Goal: Information Seeking & Learning: Learn about a topic

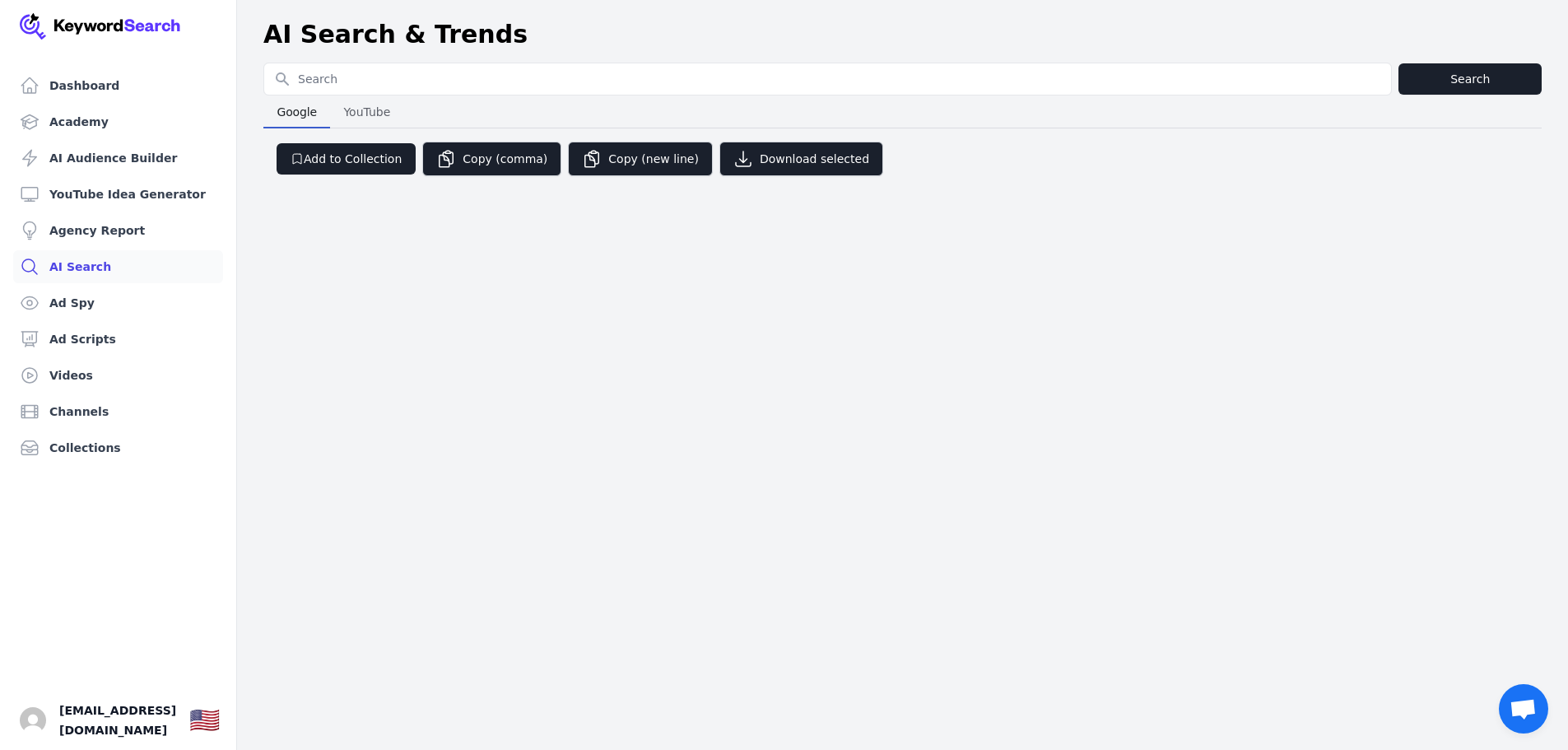
drag, startPoint x: 1116, startPoint y: 640, endPoint x: 1095, endPoint y: 613, distance: 34.2
click at [1116, 640] on div "Dashboard Academy AI Audience Builder YouTube Idea Generator Agency Report AI S…" at bounding box center [784, 375] width 1568 height 750
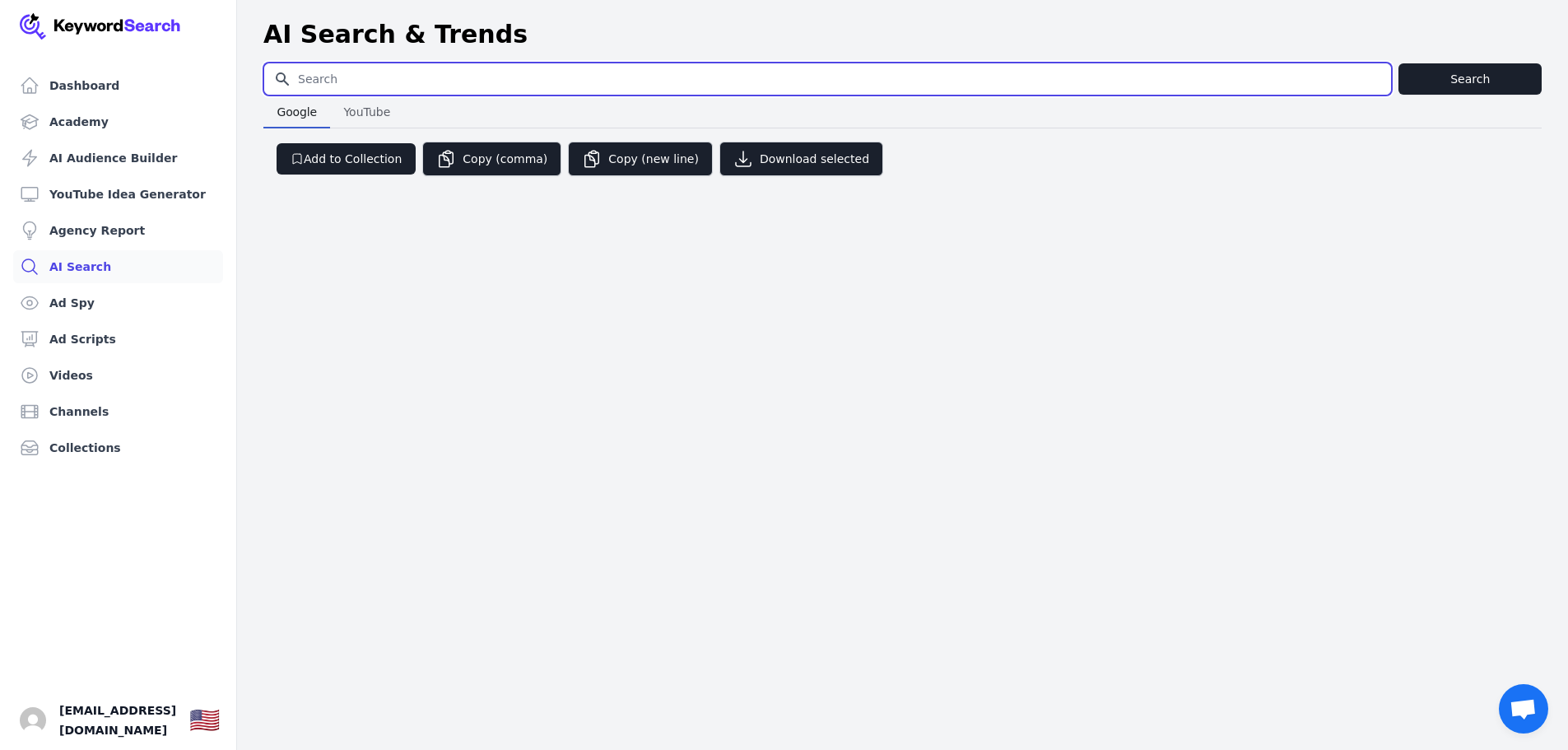
click at [357, 71] on input "Search for YouTube Keywords" at bounding box center [828, 79] width 1127 height 32
type input "email marketing"
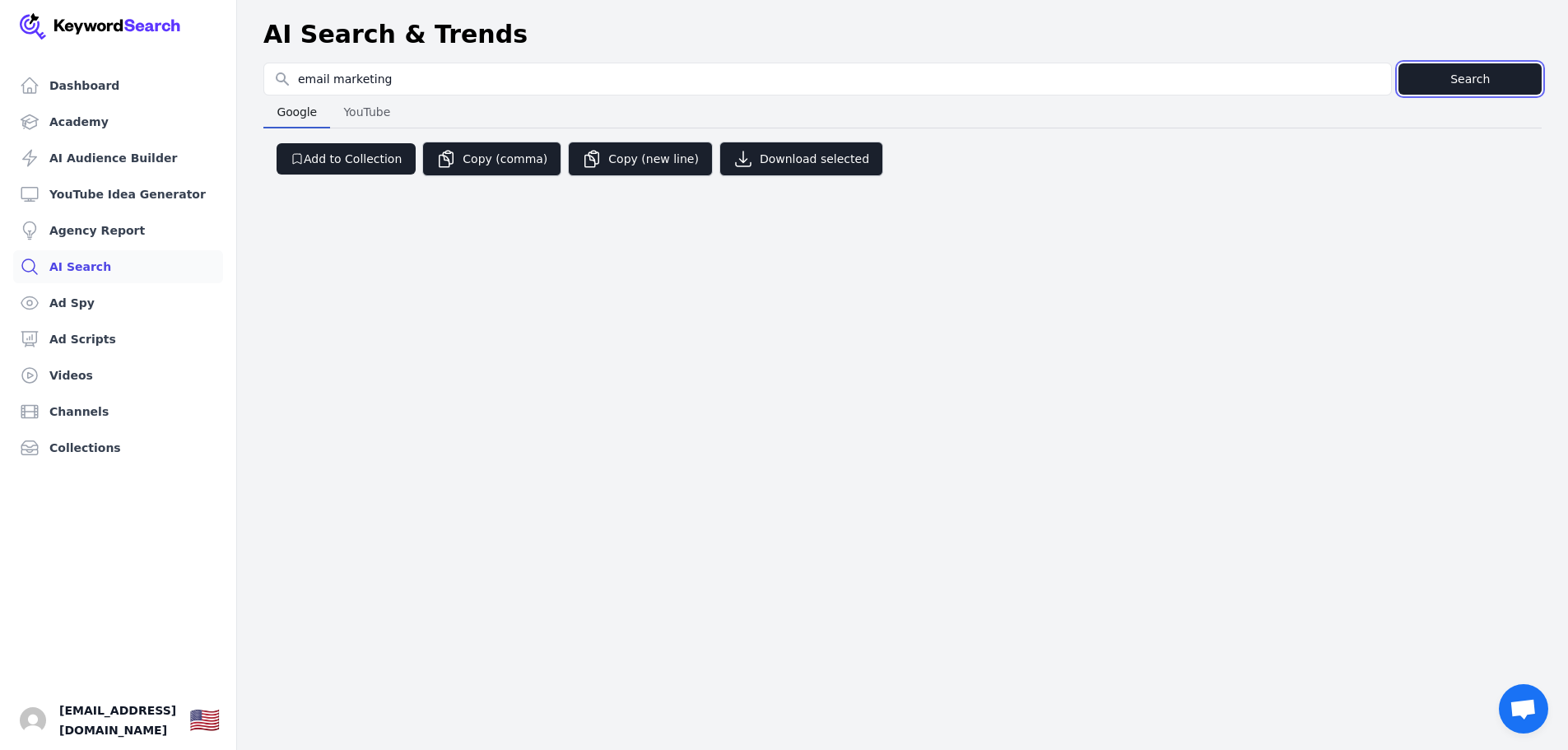
click at [1481, 66] on button "Search" at bounding box center [1469, 79] width 143 height 32
click at [1462, 81] on button "Search" at bounding box center [1469, 79] width 143 height 32
click at [1464, 80] on button "Search" at bounding box center [1469, 79] width 143 height 32
click at [106, 23] on img at bounding box center [100, 27] width 162 height 27
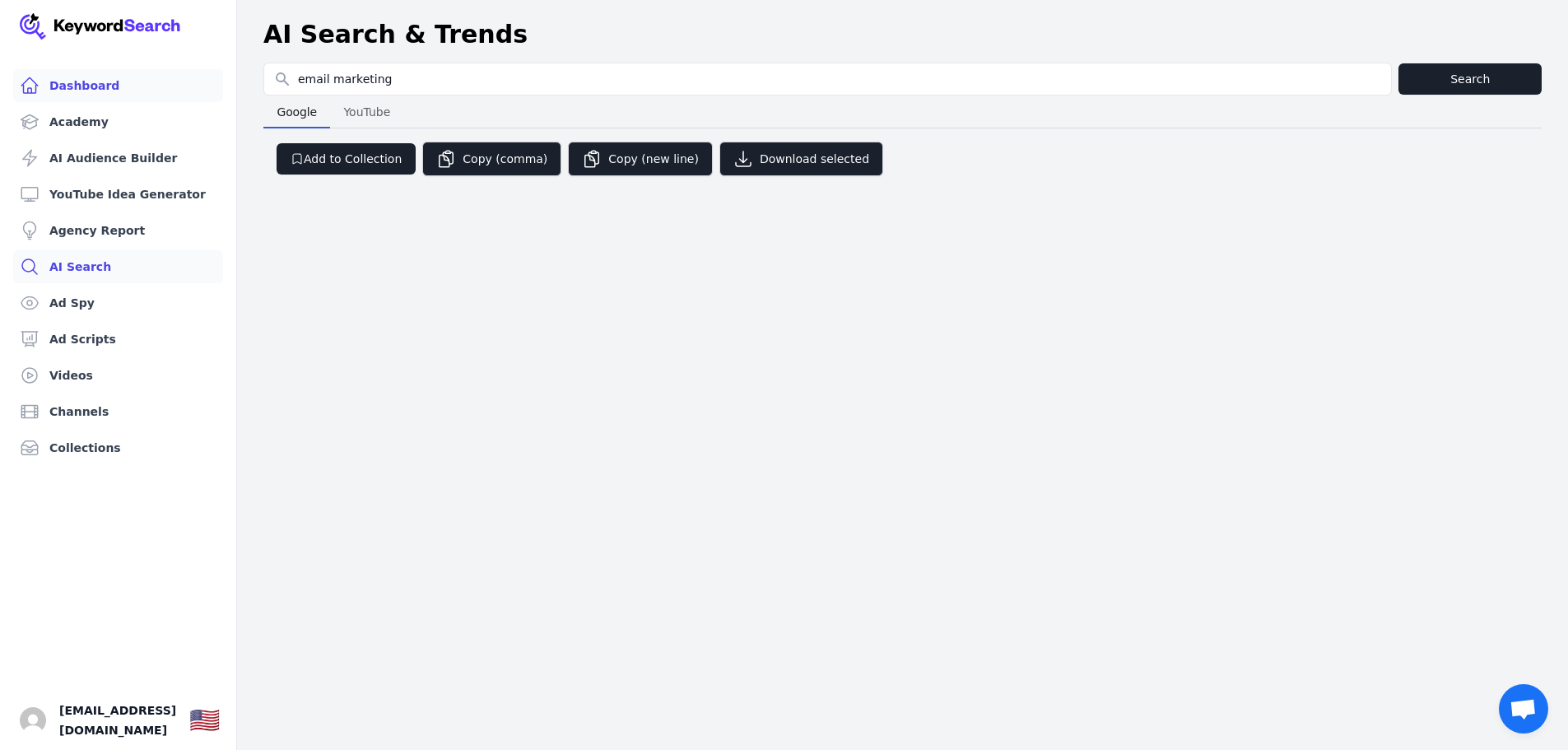
click at [72, 85] on link "Dashboard" at bounding box center [118, 85] width 210 height 33
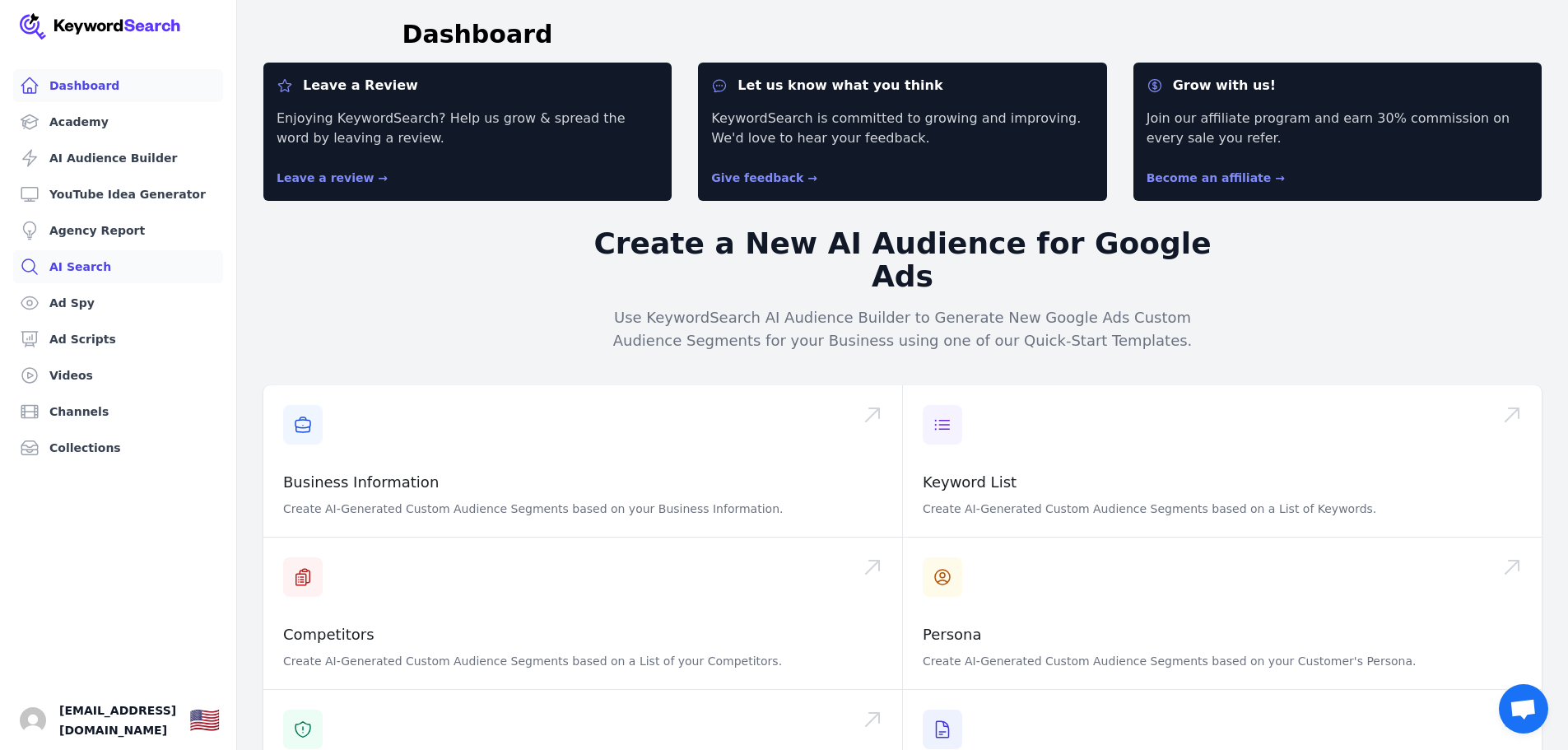
click at [55, 271] on link "AI Search" at bounding box center [118, 267] width 210 height 33
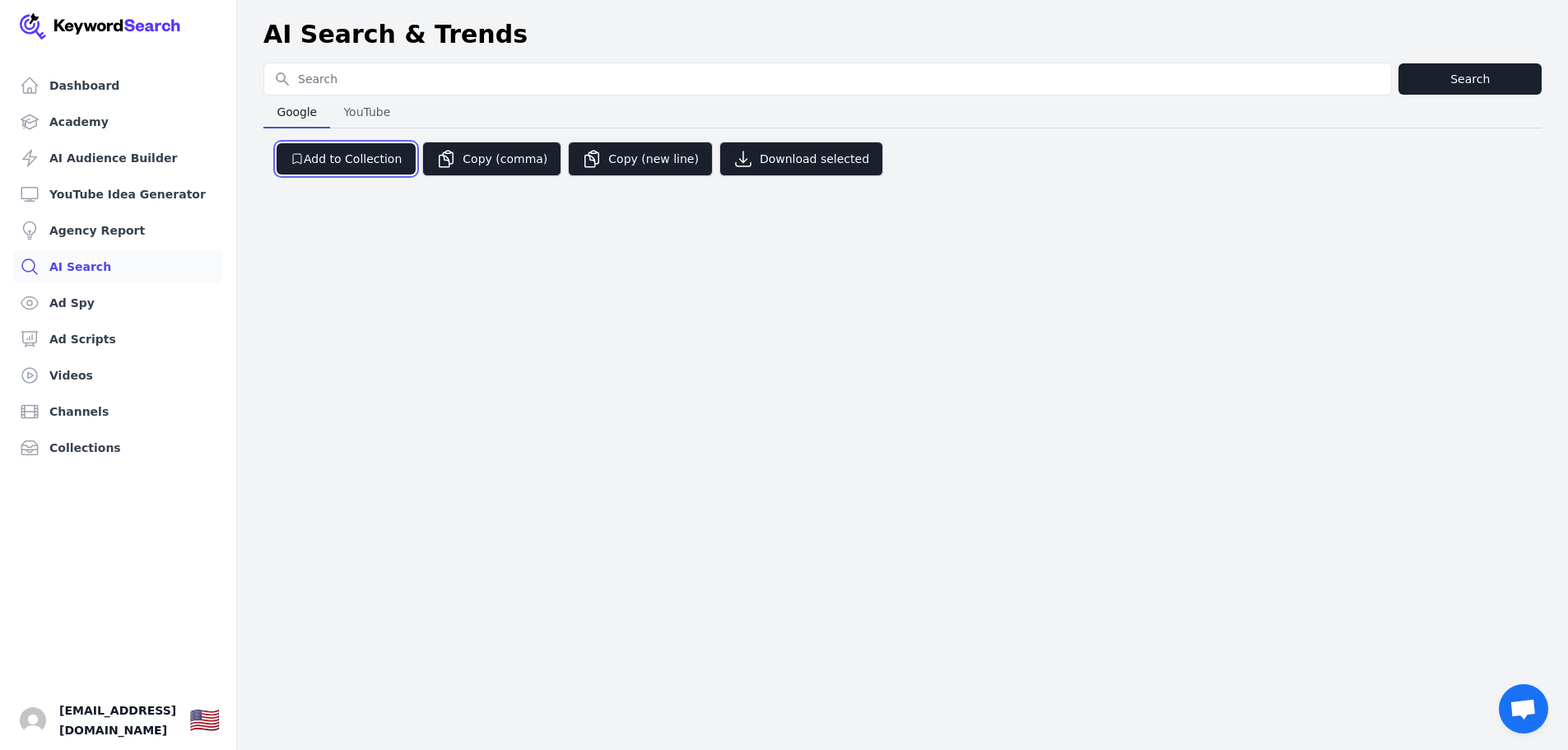
click at [340, 163] on button "Add to Collection" at bounding box center [346, 159] width 139 height 32
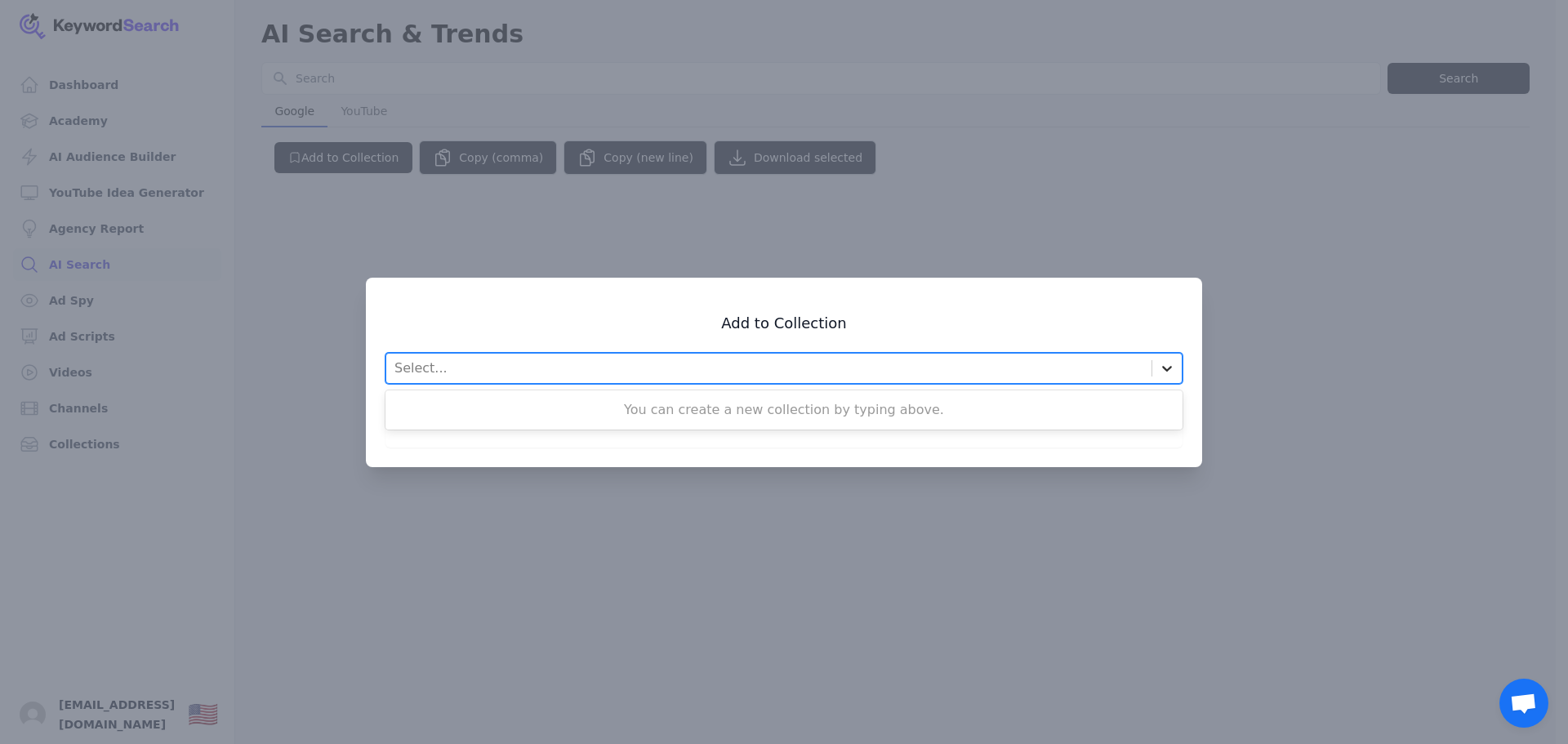
click at [1170, 370] on icon at bounding box center [1167, 369] width 16 height 16
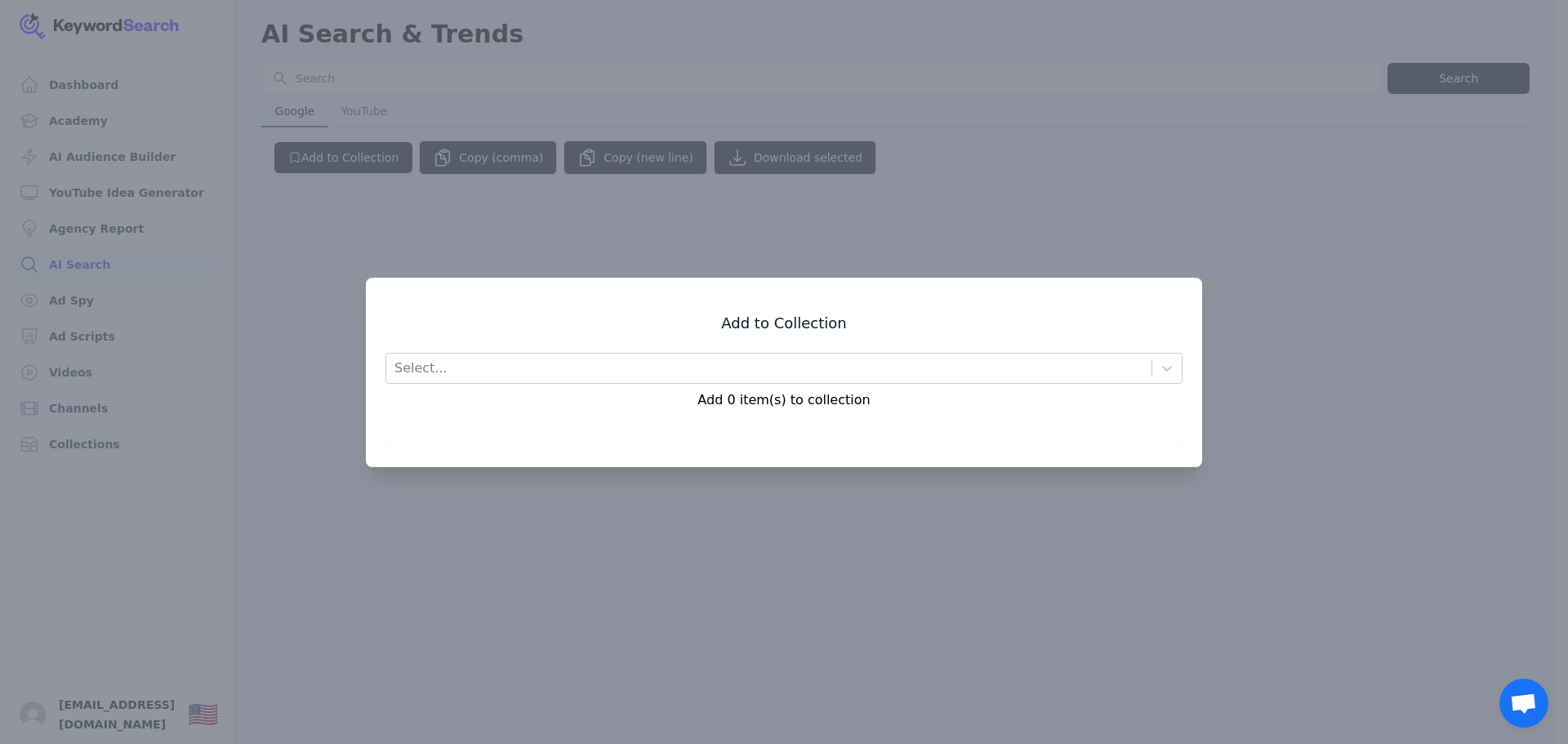
click at [1153, 328] on h3 "Add to Collection" at bounding box center [784, 323] width 798 height 20
click at [1324, 300] on div at bounding box center [784, 372] width 1568 height 744
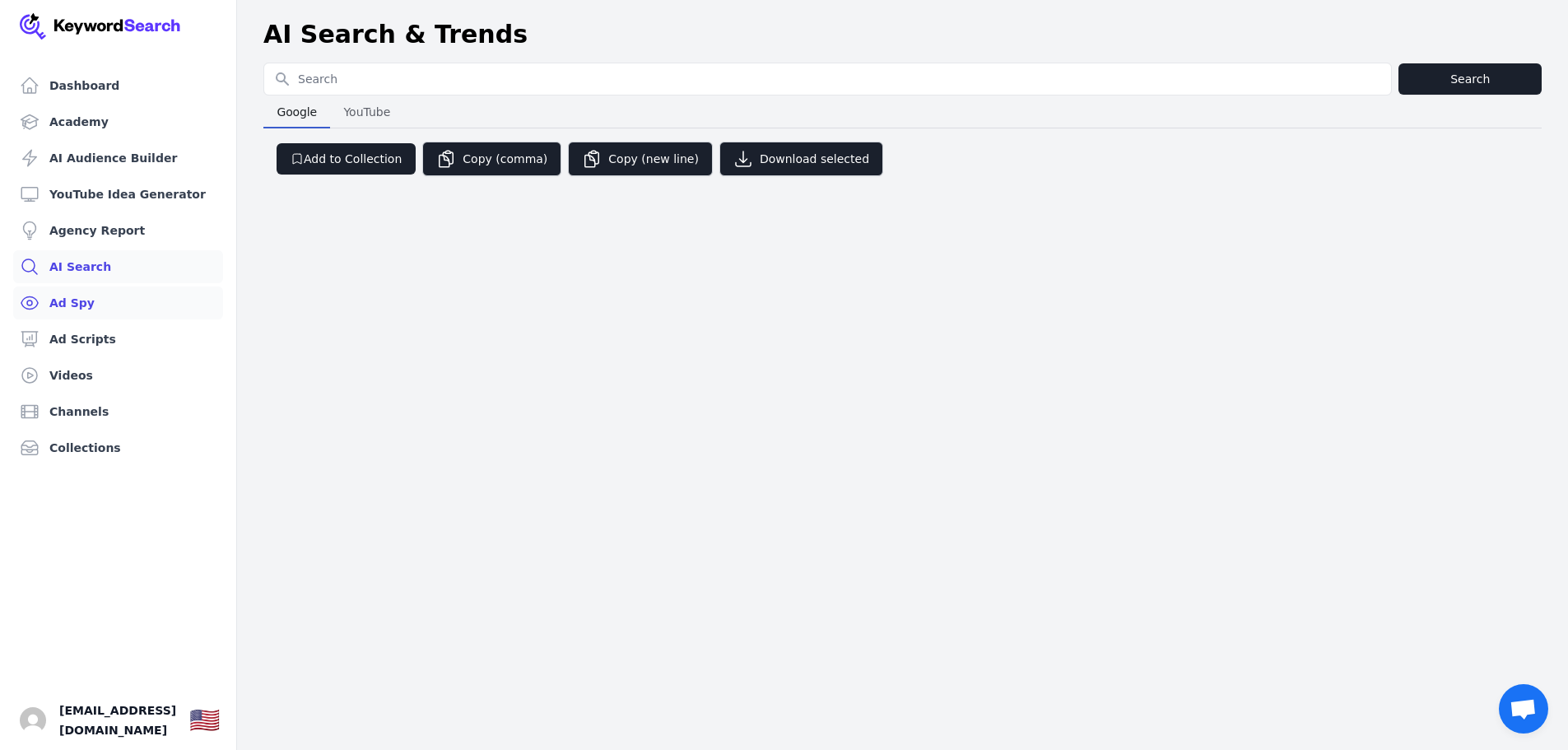
click at [61, 299] on link "Ad Spy" at bounding box center [118, 303] width 210 height 33
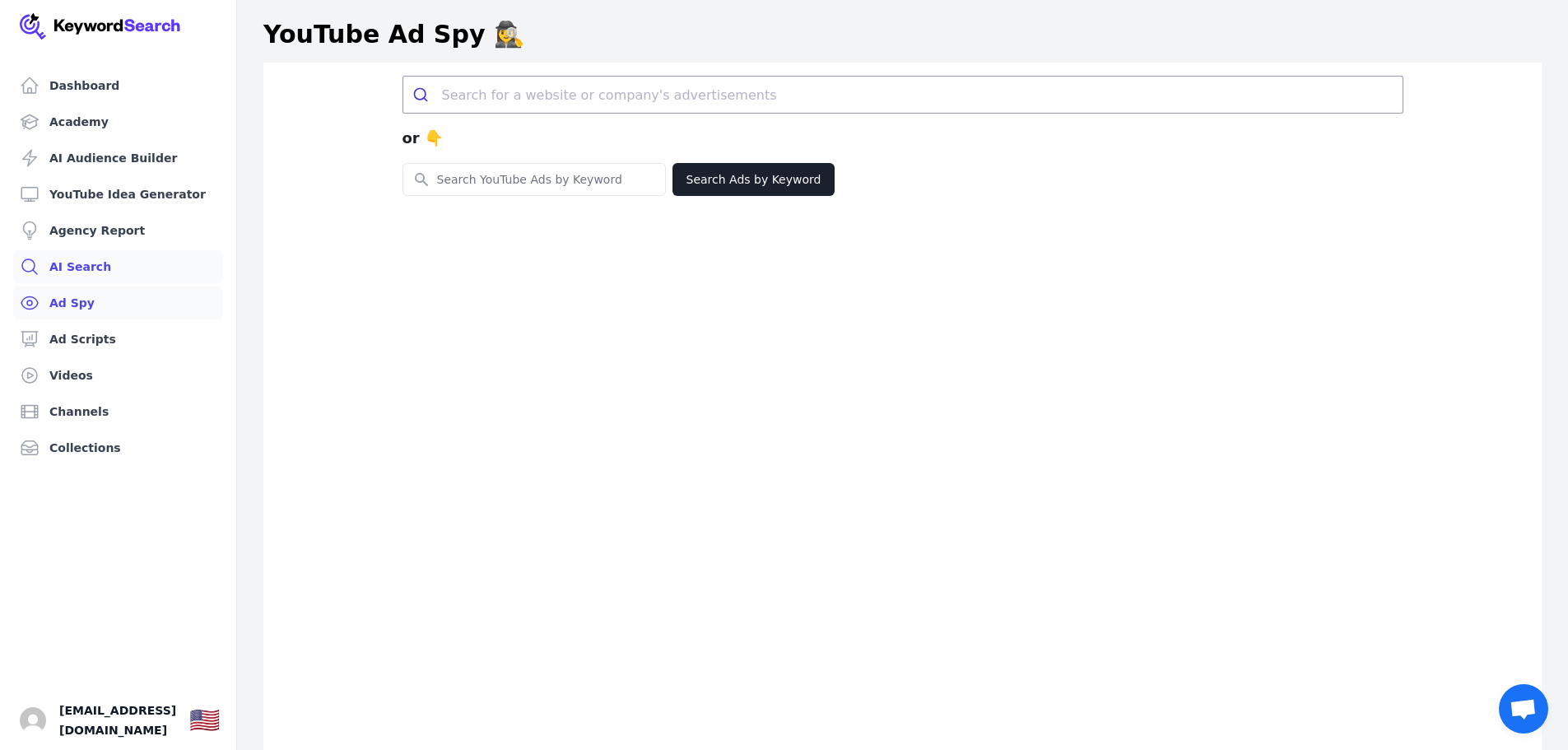
click at [75, 270] on link "AI Search" at bounding box center [118, 267] width 210 height 33
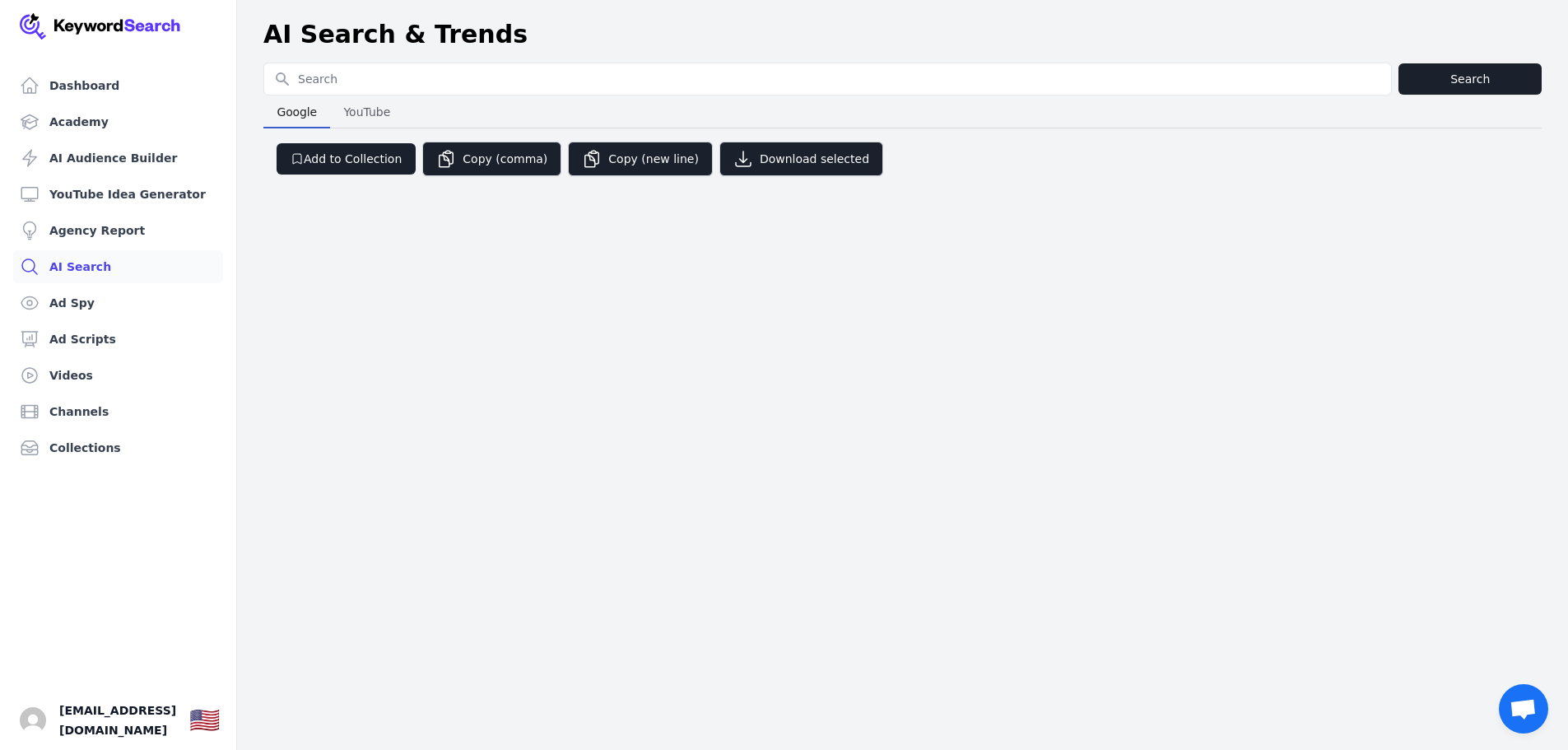
click at [333, 78] on input "Search for YouTube Keywords" at bounding box center [828, 79] width 1127 height 32
click at [303, 73] on input "Search for YouTube Keywords" at bounding box center [828, 79] width 1127 height 32
type input "email marketing"
click at [1470, 77] on button "Search" at bounding box center [1469, 79] width 143 height 32
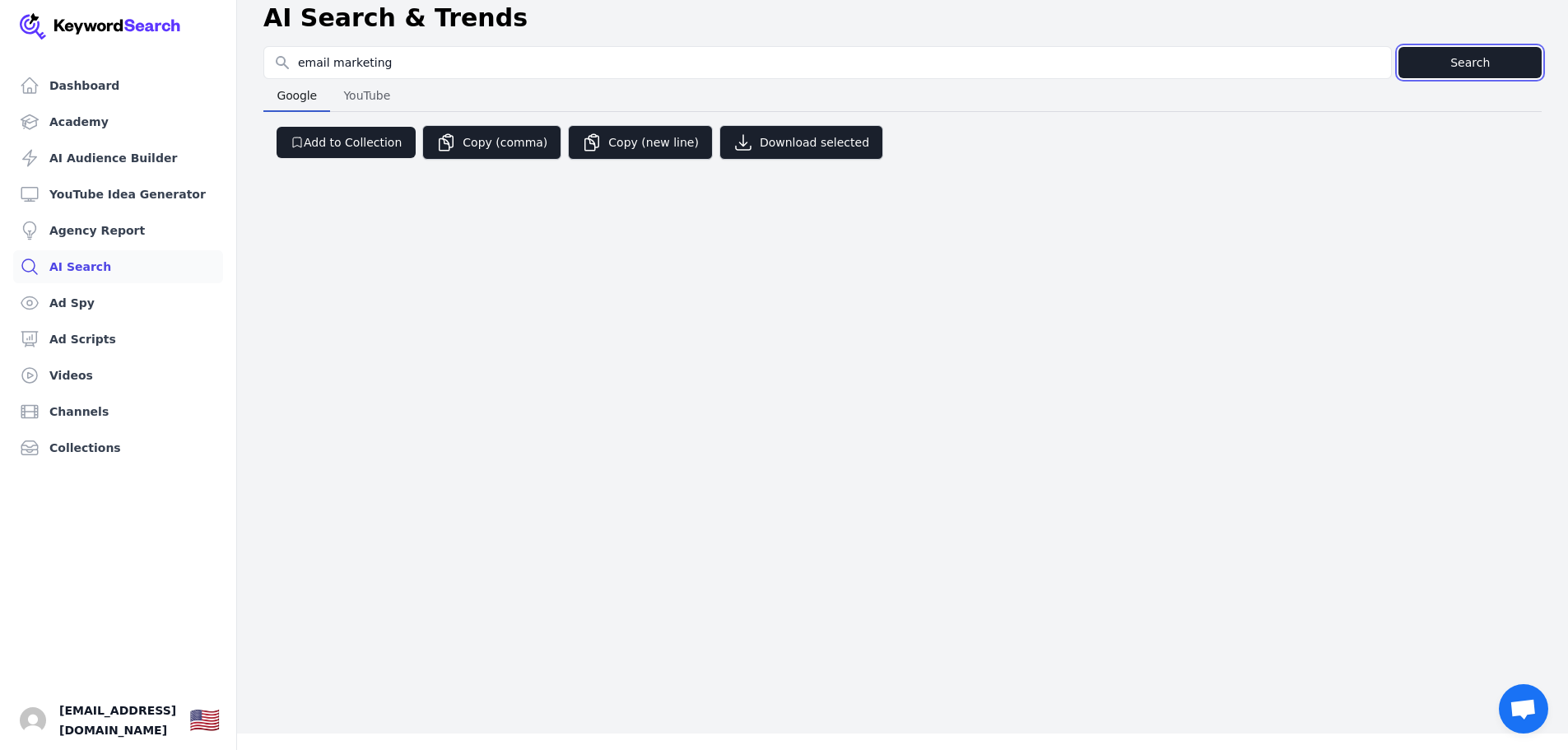
scroll to position [20, 0]
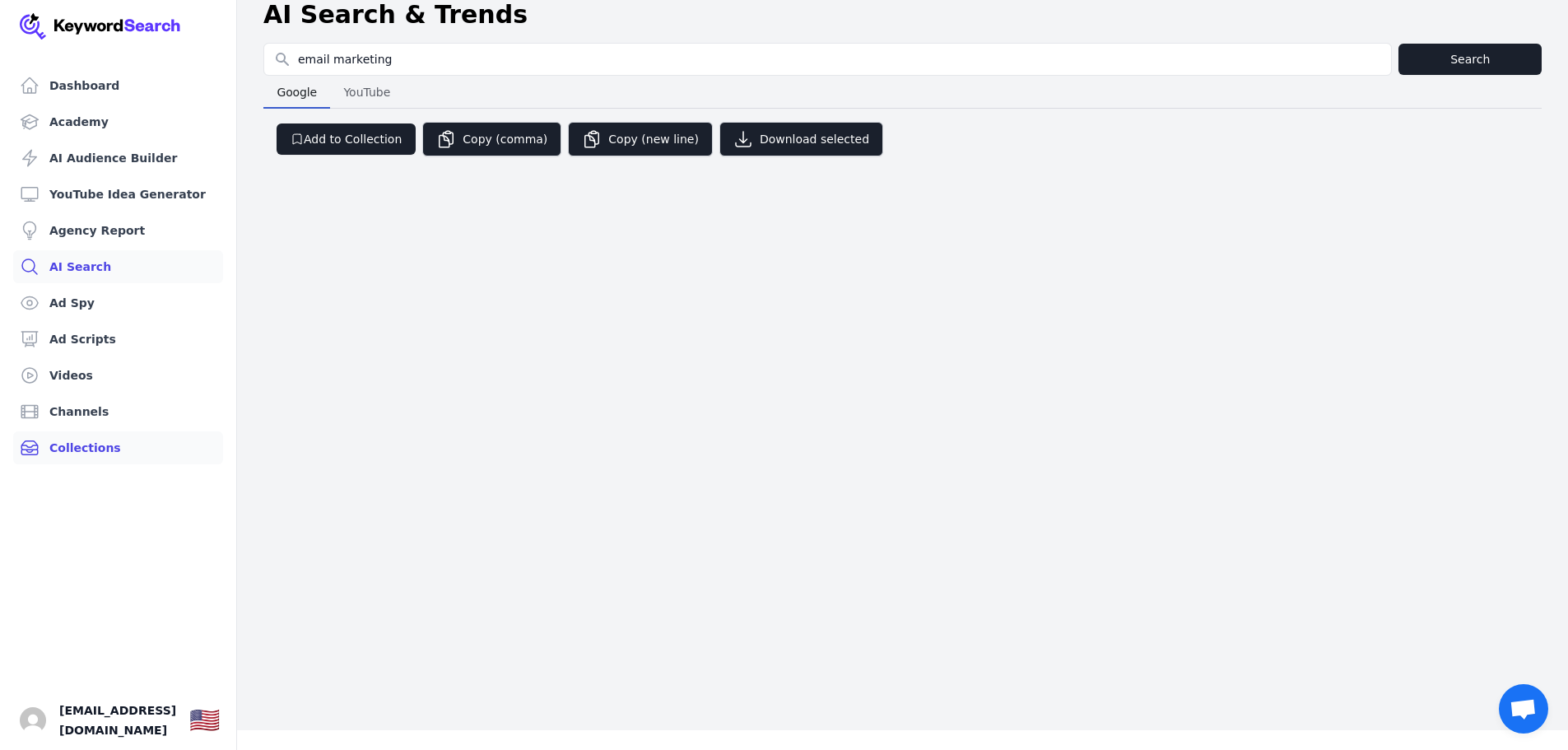
click at [110, 444] on link "Collections" at bounding box center [118, 448] width 210 height 33
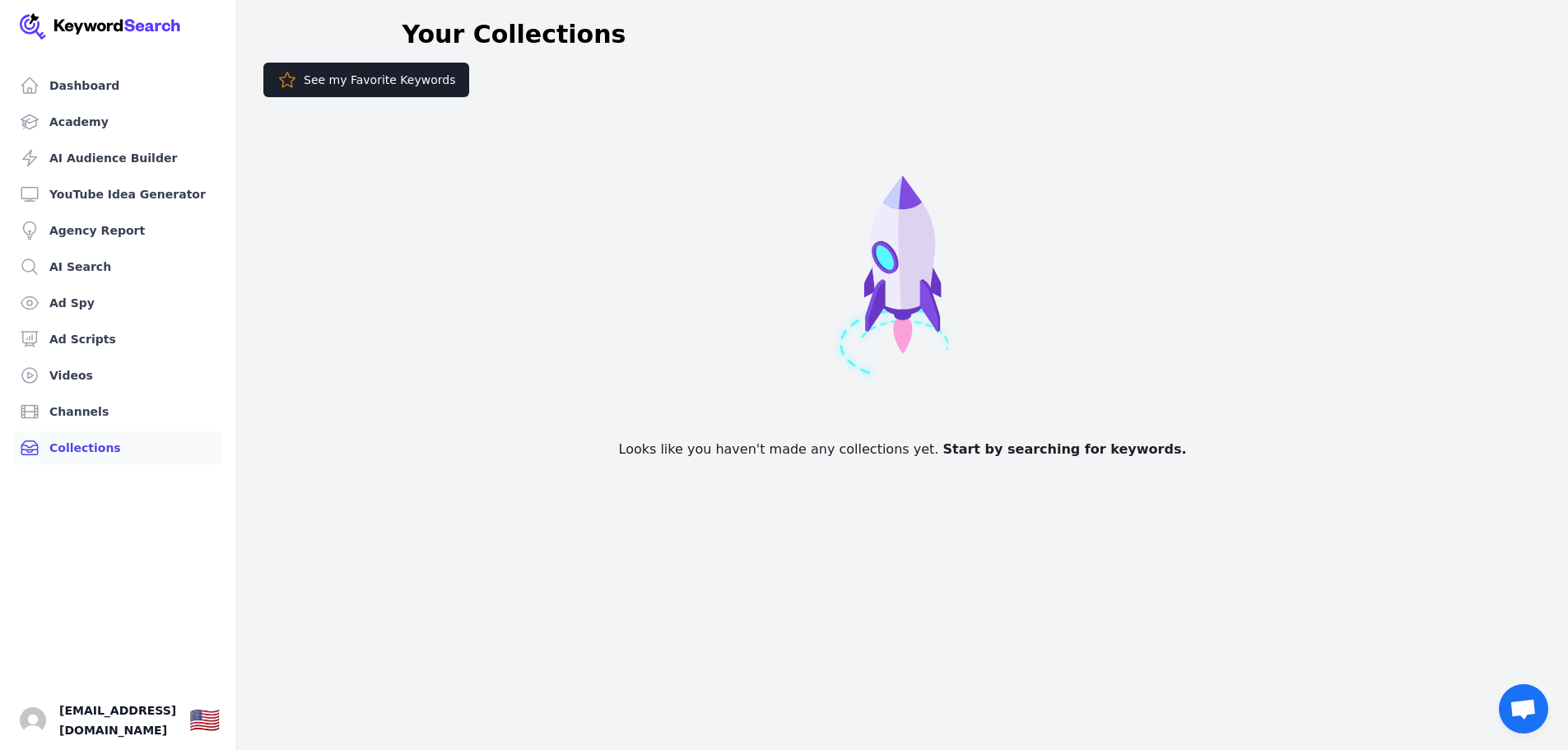
click at [333, 86] on button "See my Favorite Keywords" at bounding box center [367, 80] width 206 height 35
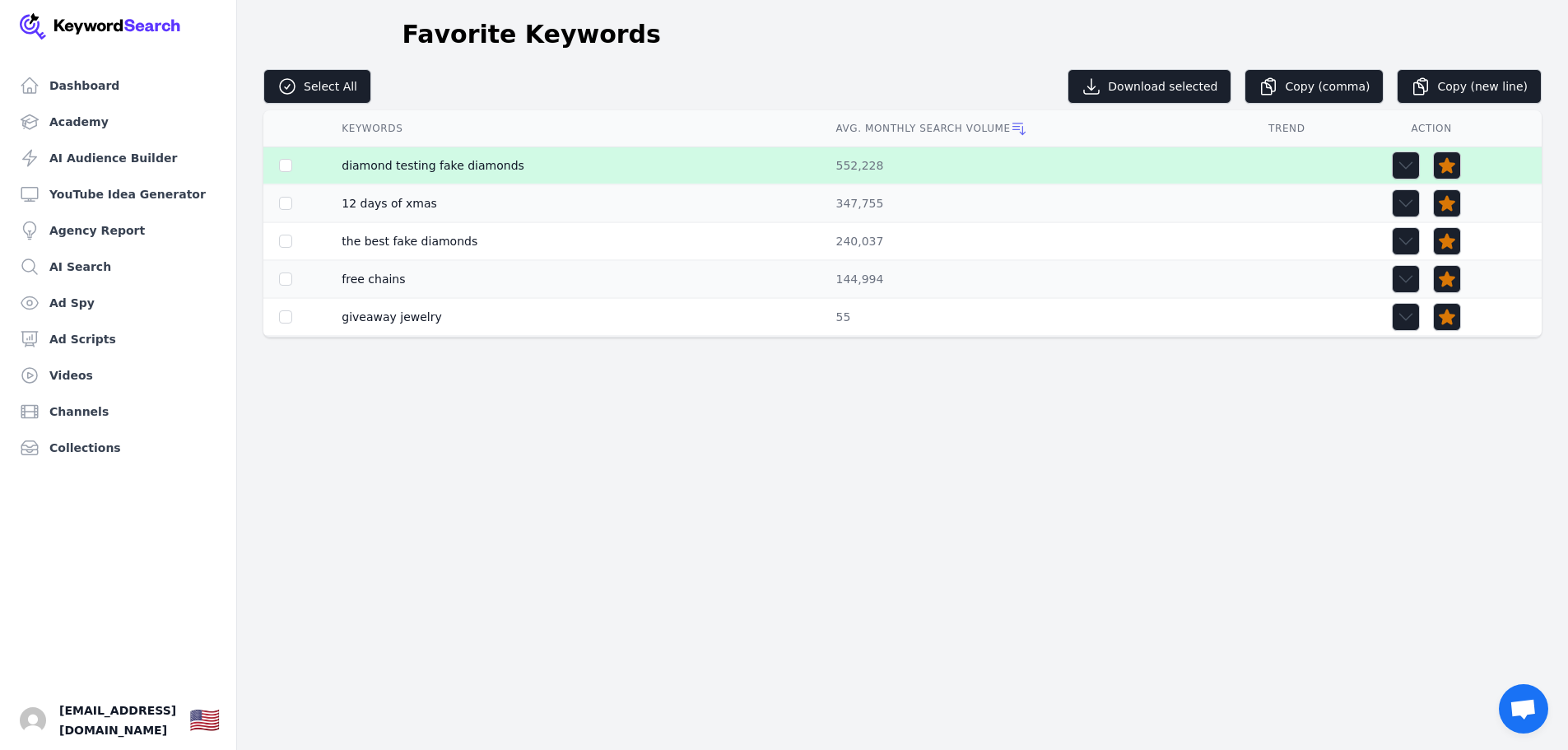
click at [283, 173] on td at bounding box center [293, 166] width 58 height 37
checkbox input "true"
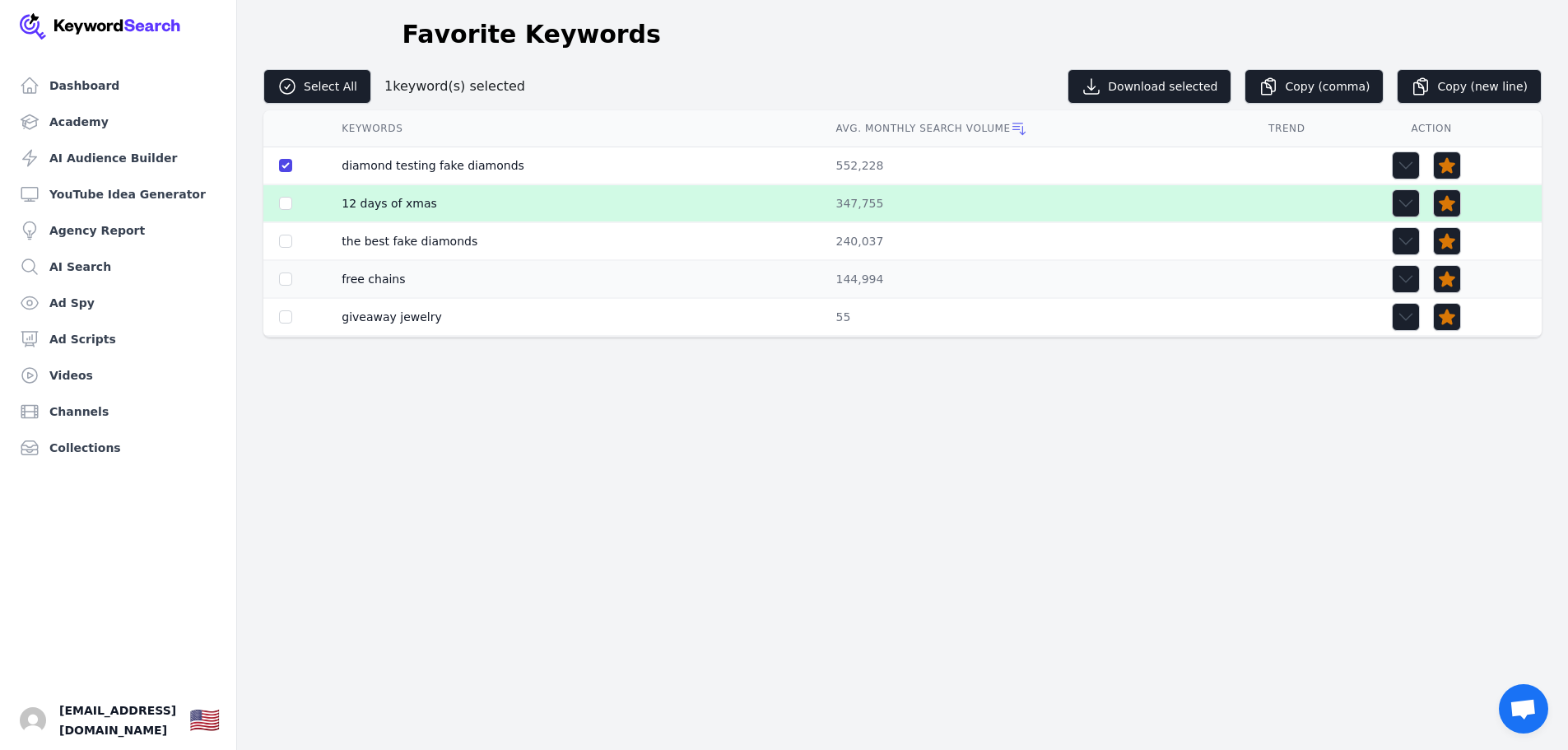
drag, startPoint x: 282, startPoint y: 192, endPoint x: 284, endPoint y: 219, distance: 27.1
click at [282, 194] on td at bounding box center [293, 203] width 58 height 37
checkbox input "true"
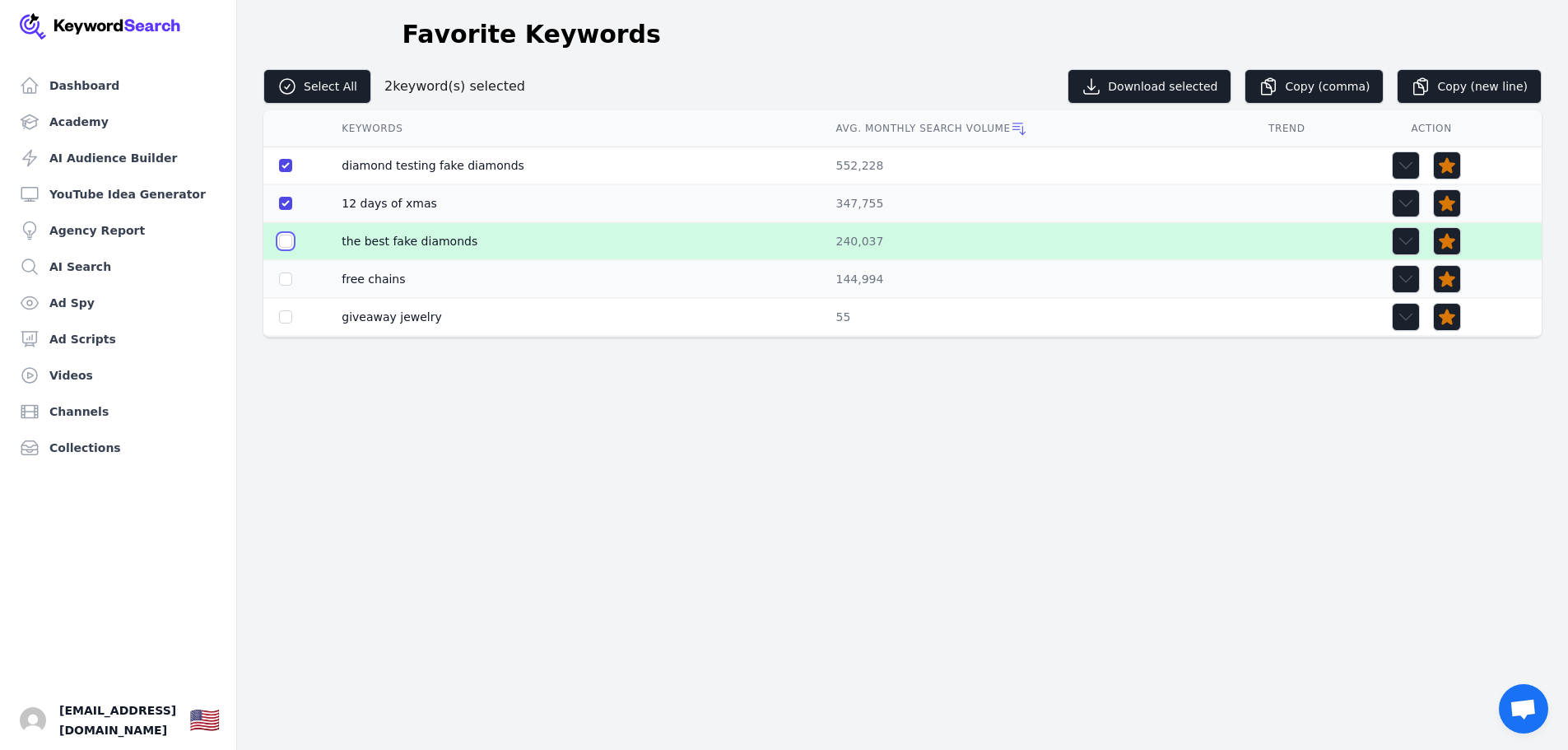
click at [288, 240] on input "checkbox" at bounding box center [285, 241] width 13 height 13
checkbox input "true"
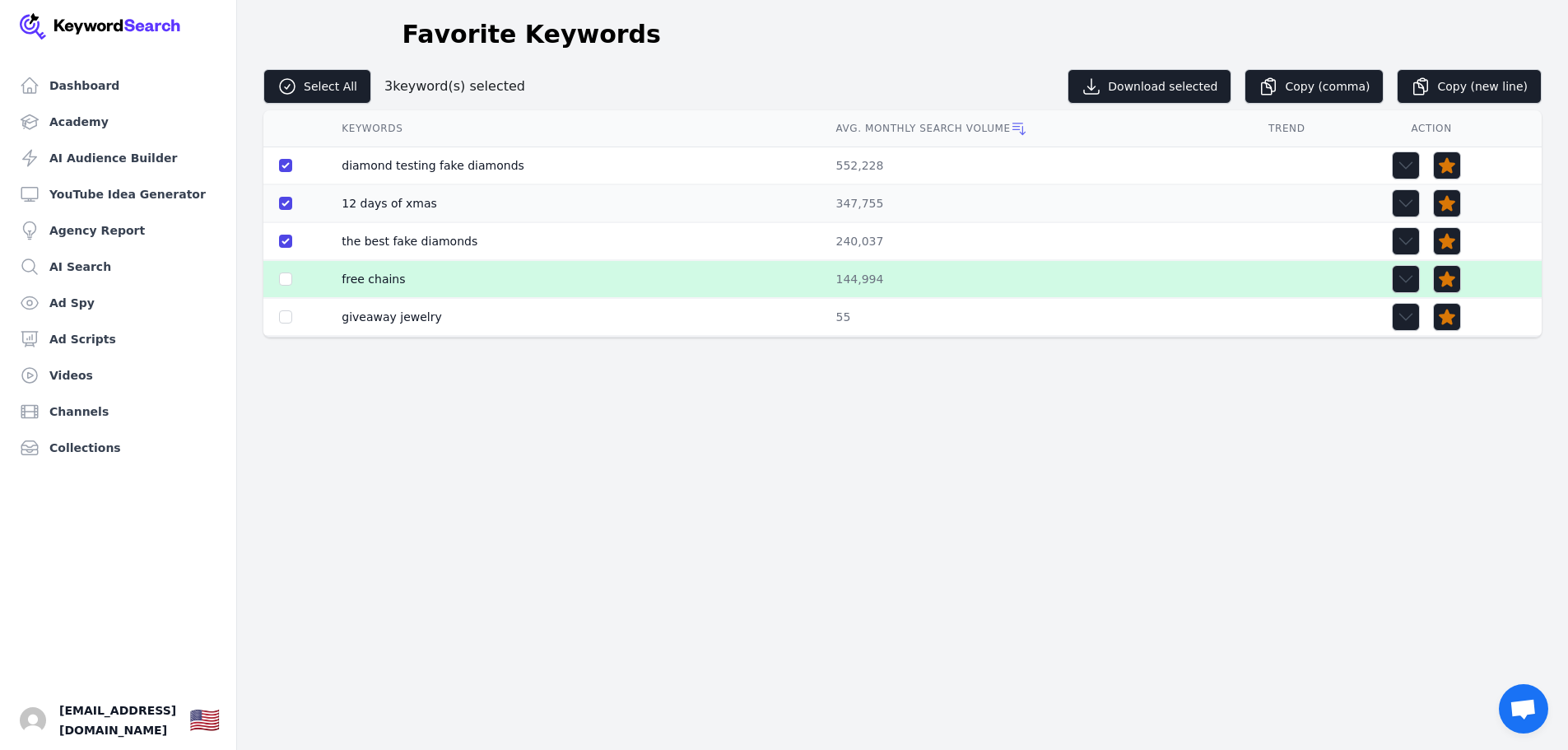
drag, startPoint x: 285, startPoint y: 257, endPoint x: 286, endPoint y: 278, distance: 21.0
click at [284, 261] on tbody "diamond testing fake diamonds Search Related Keywords Related Keywords See YouT…" at bounding box center [902, 242] width 1278 height 190
click at [286, 277] on input "checkbox" at bounding box center [285, 279] width 13 height 13
checkbox input "true"
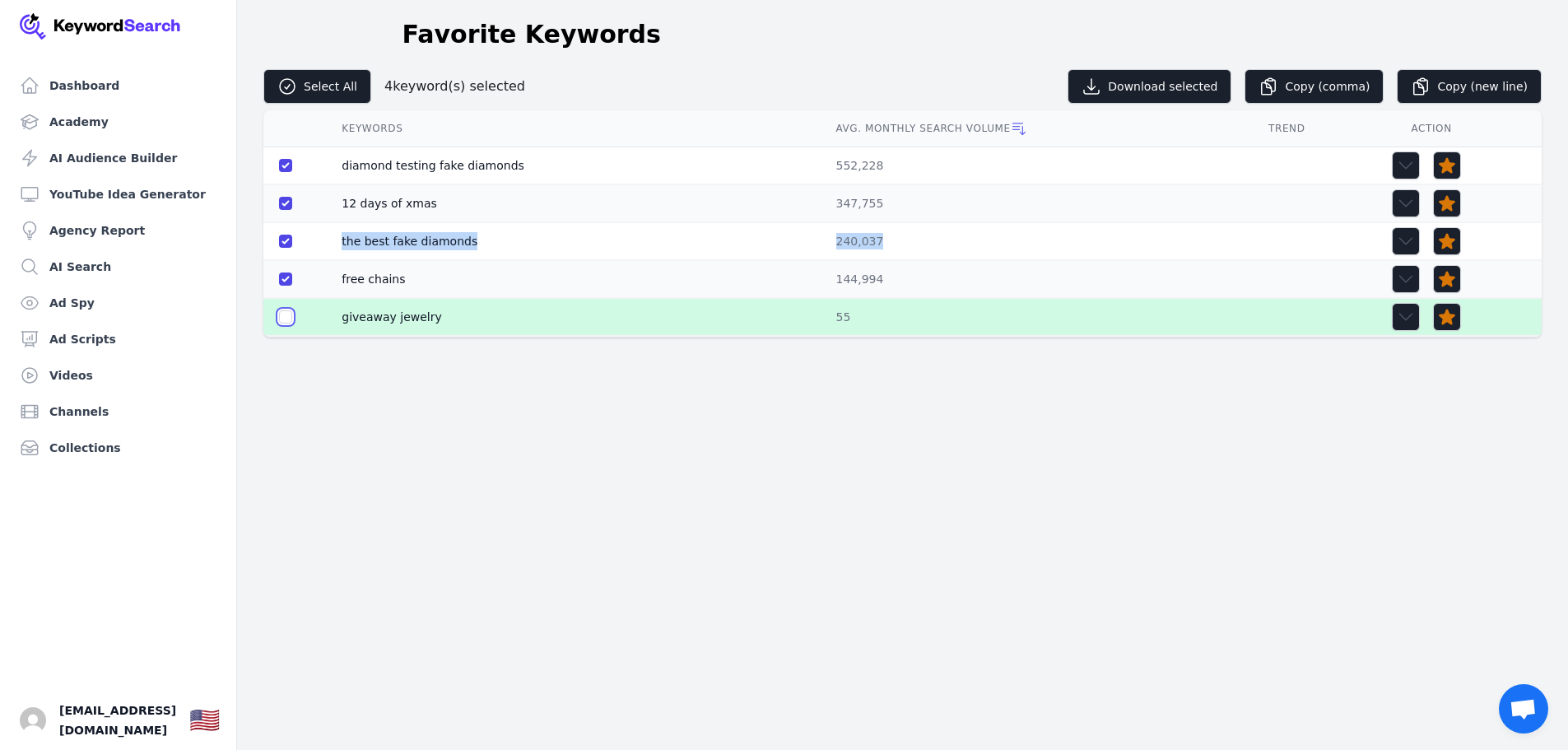
click at [287, 314] on input "checkbox" at bounding box center [285, 317] width 13 height 13
checkbox input "true"
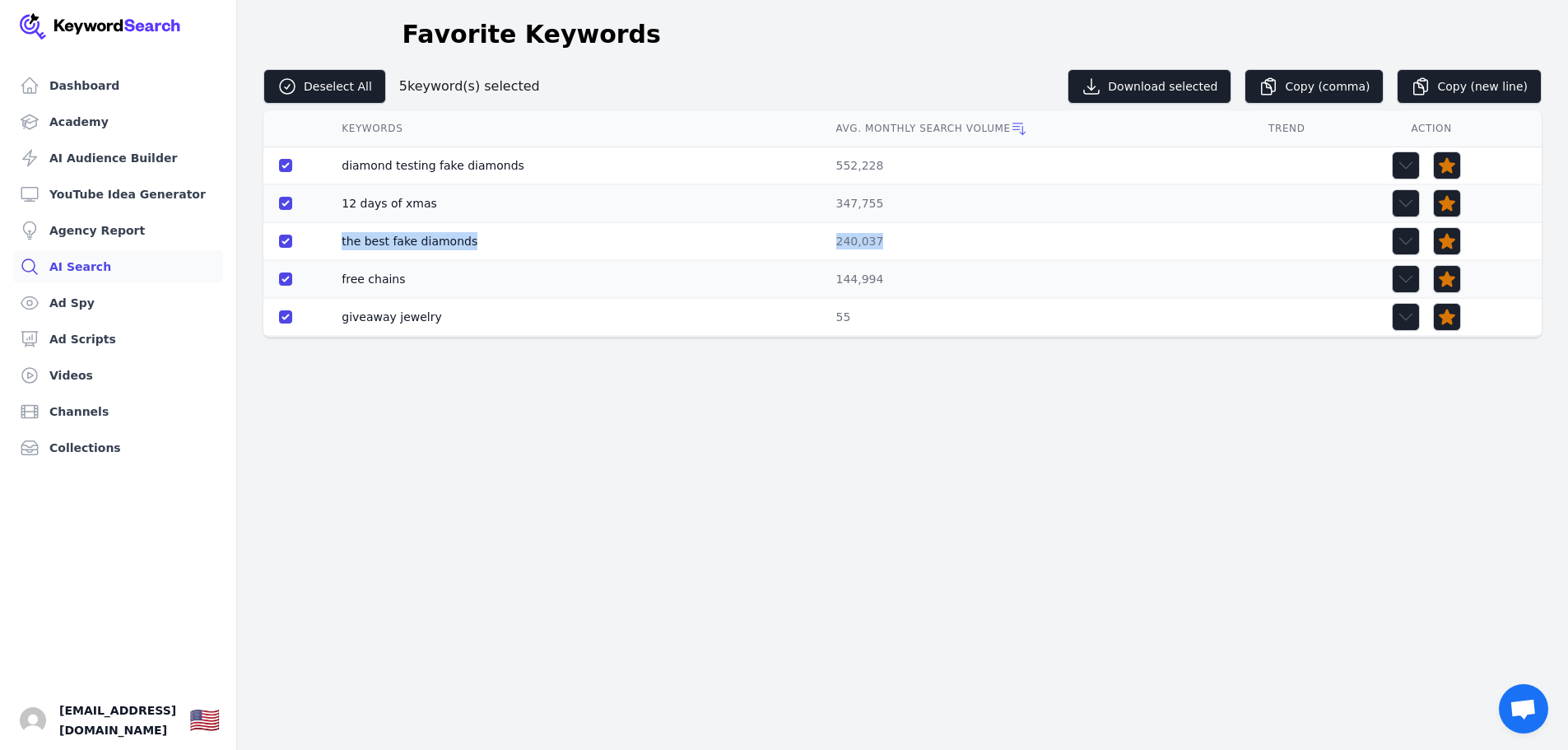
click at [74, 271] on link "AI Search" at bounding box center [118, 267] width 210 height 33
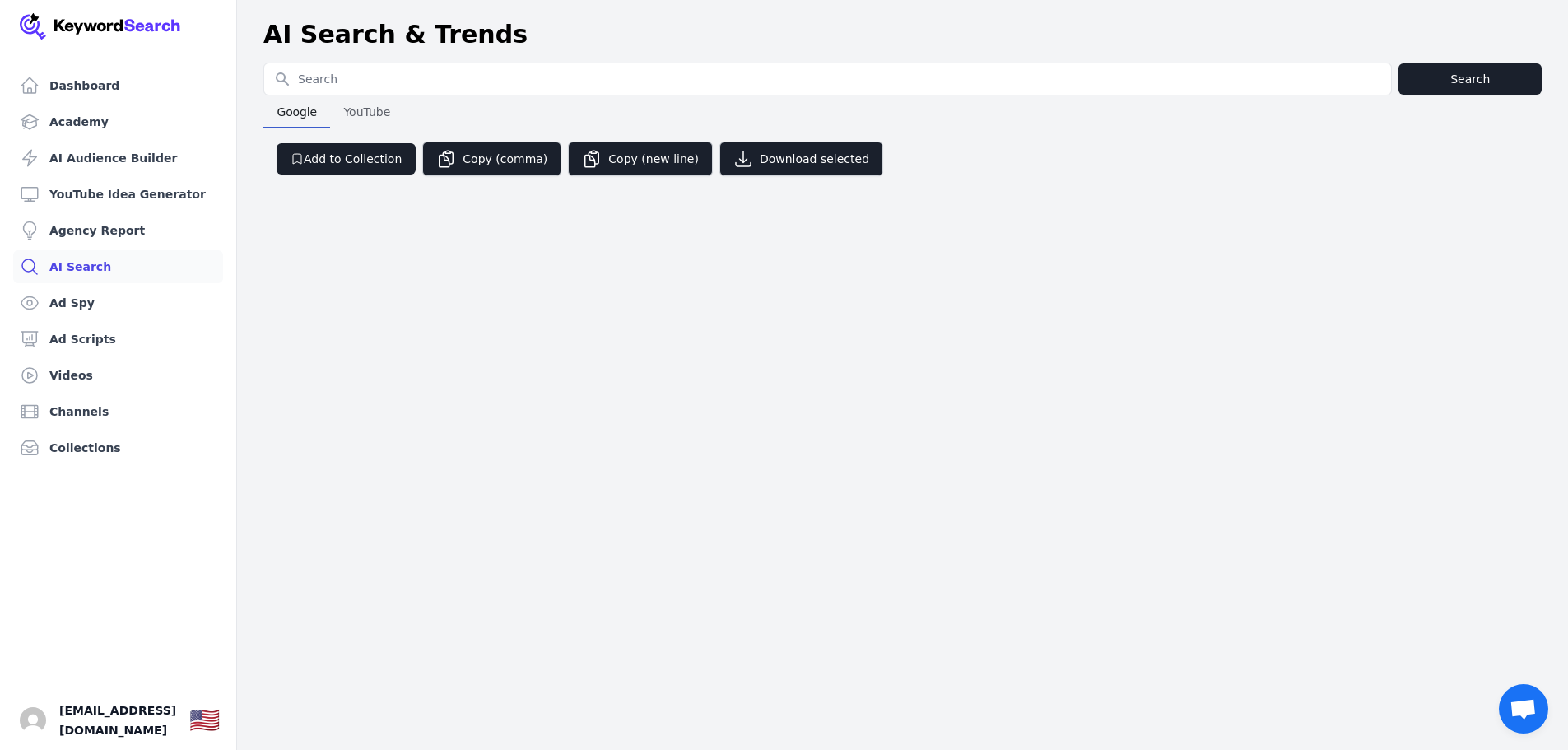
click at [357, 80] on input "Search for YouTube Keywords" at bounding box center [828, 79] width 1127 height 32
type input "agency"
click at [1435, 79] on button "Search" at bounding box center [1469, 79] width 143 height 32
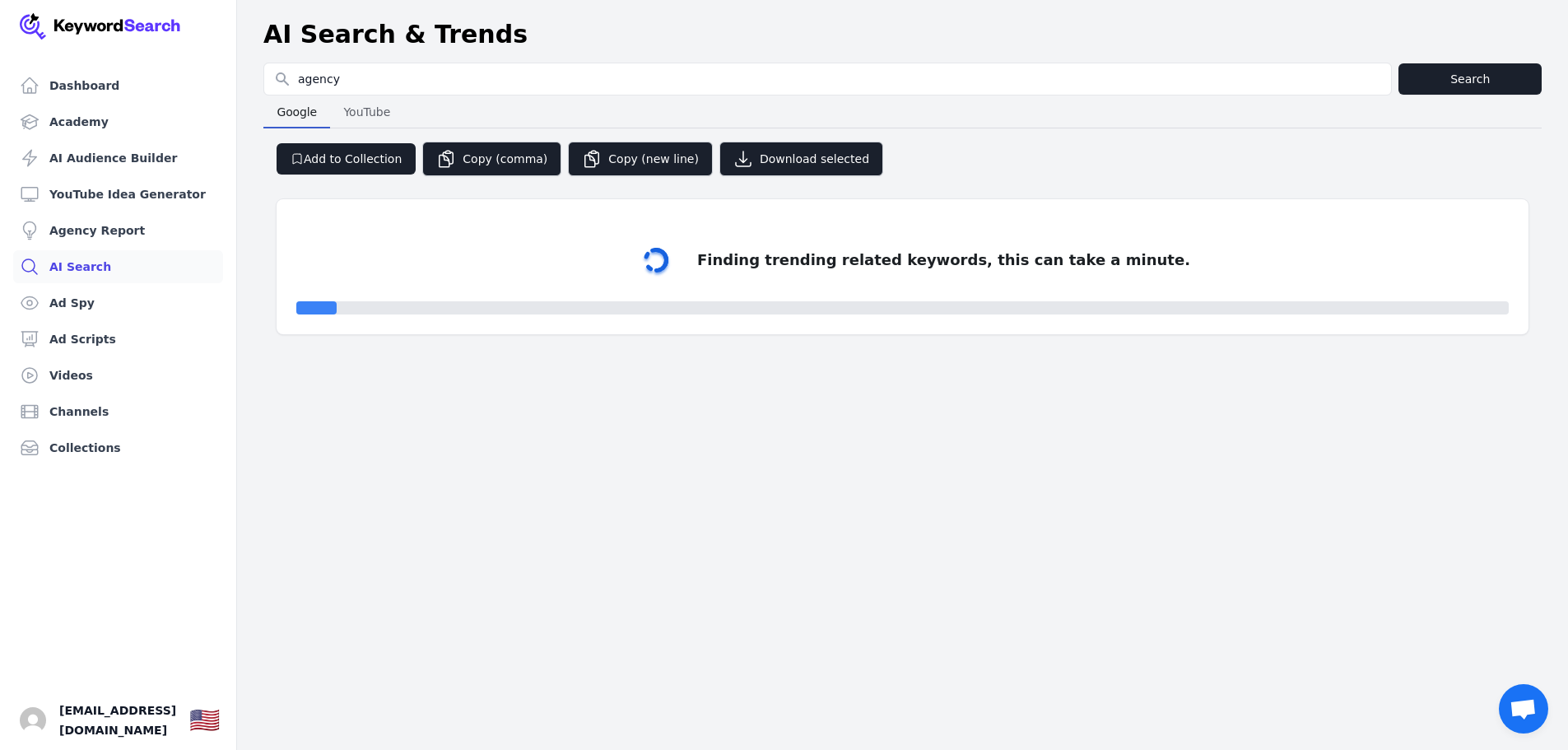
click at [789, 428] on div "Dashboard Academy AI Audience Builder YouTube Idea Generator Agency Report AI S…" at bounding box center [784, 375] width 1568 height 750
click at [318, 306] on div at bounding box center [326, 308] width 61 height 13
select select "50"
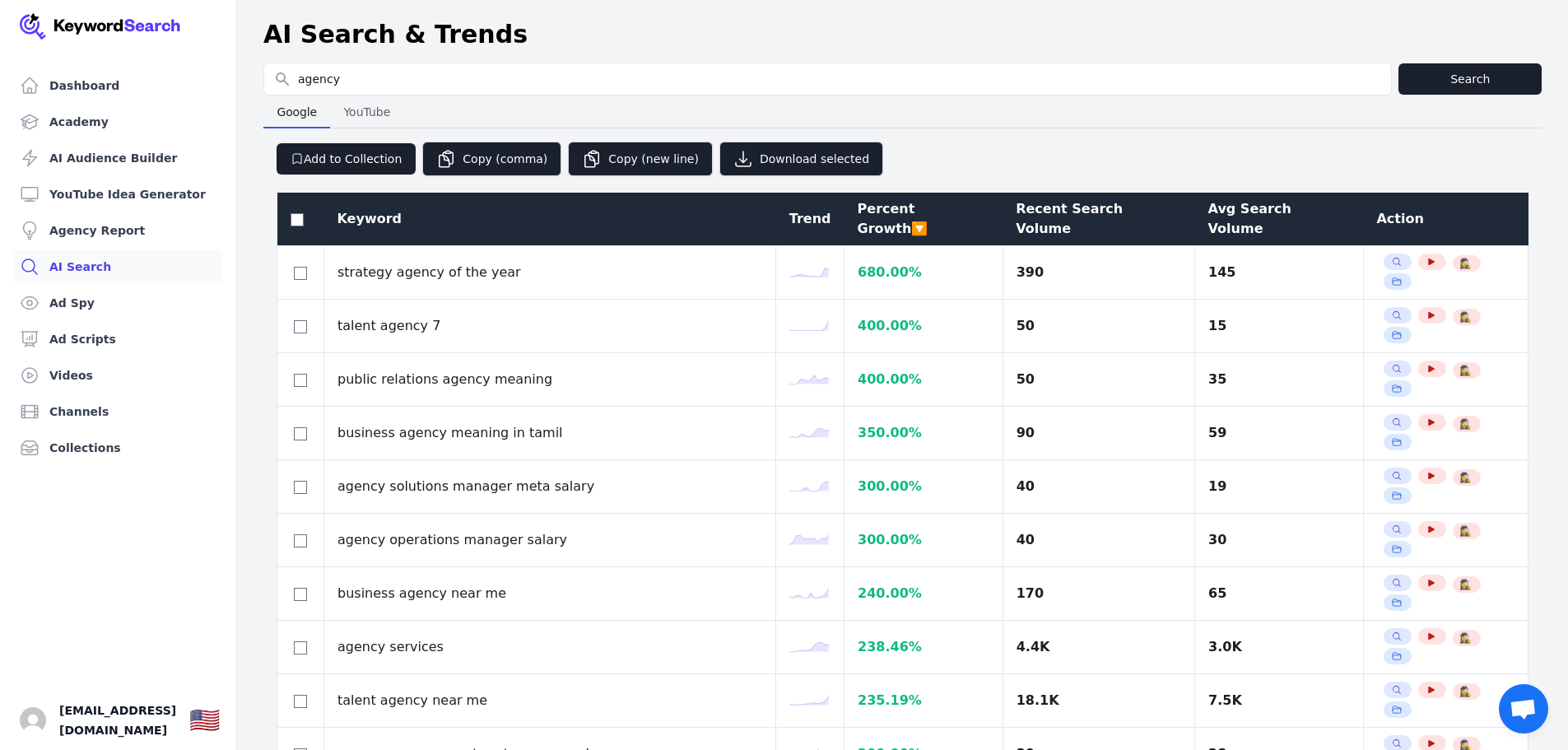
drag, startPoint x: 163, startPoint y: 523, endPoint x: 170, endPoint y: 516, distance: 9.9
click at [163, 523] on ul "Dashboard Academy AI Audience Builder YouTube Idea Generator Agency Report AI S…" at bounding box center [118, 409] width 197 height 681
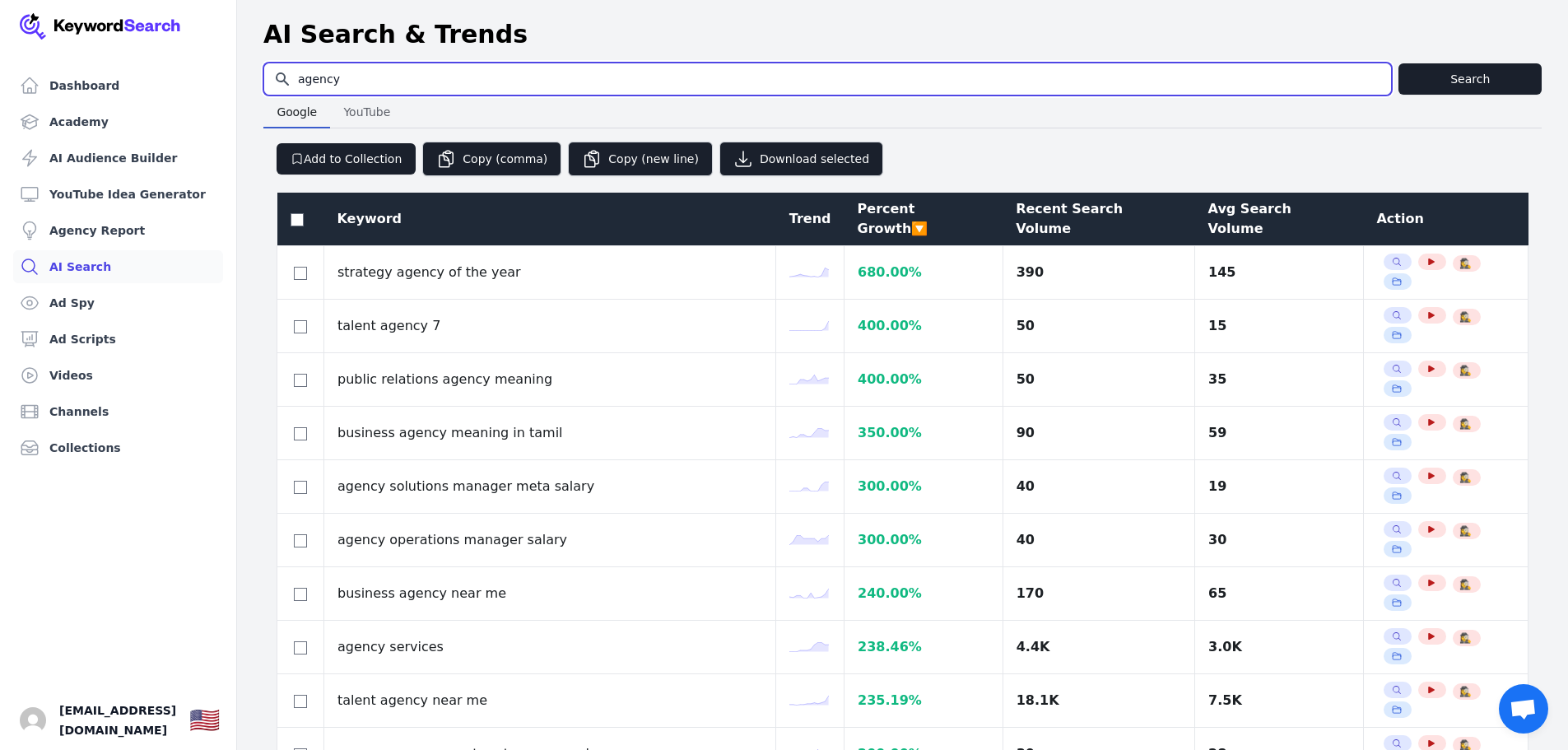
click at [384, 84] on input "agency" at bounding box center [828, 79] width 1127 height 32
drag, startPoint x: 388, startPoint y: 83, endPoint x: 263, endPoint y: 81, distance: 125.0
click at [405, 66] on input "cost" at bounding box center [828, 79] width 1127 height 32
type input "c"
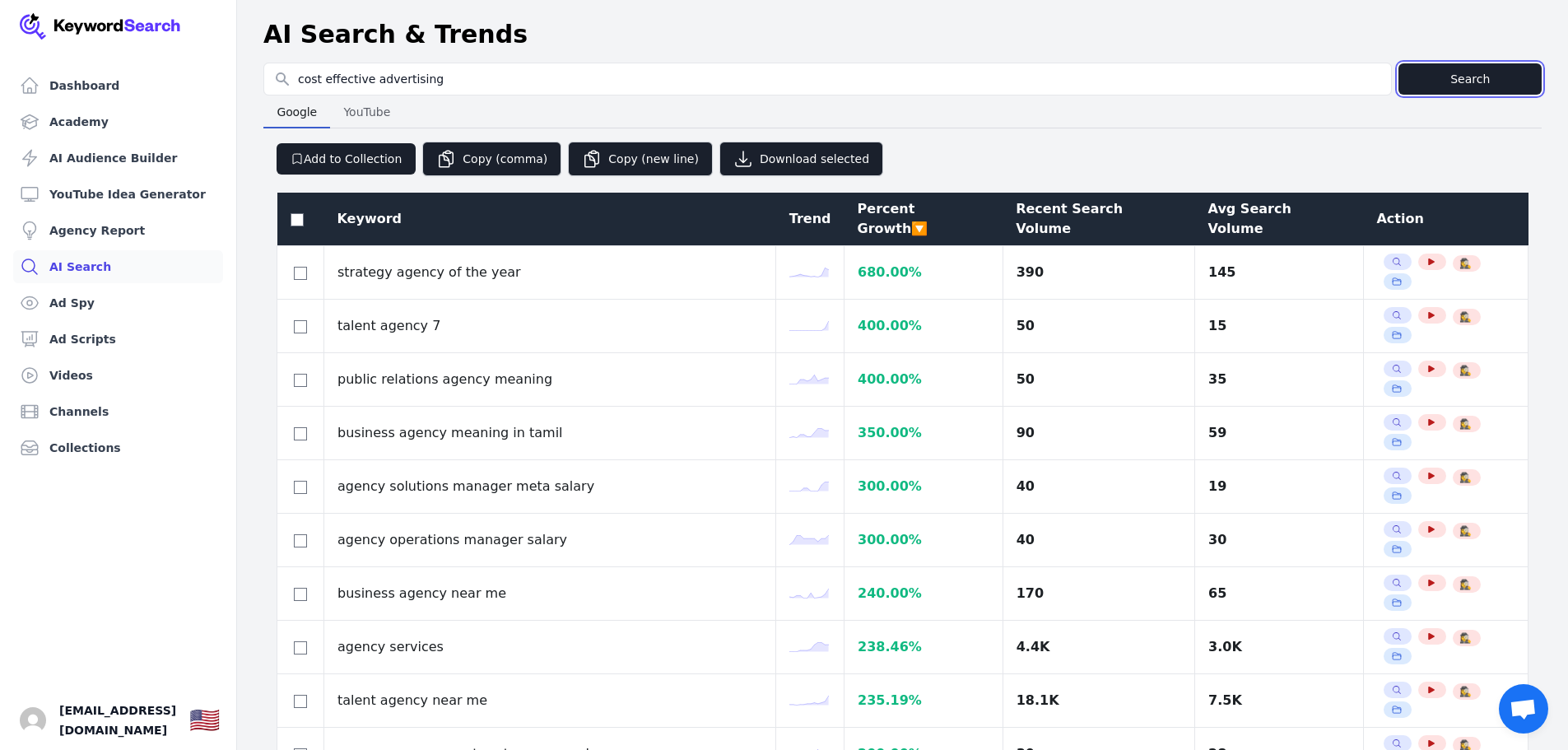
click at [1480, 83] on button "Search" at bounding box center [1469, 79] width 143 height 32
type input "cost effective advertising"
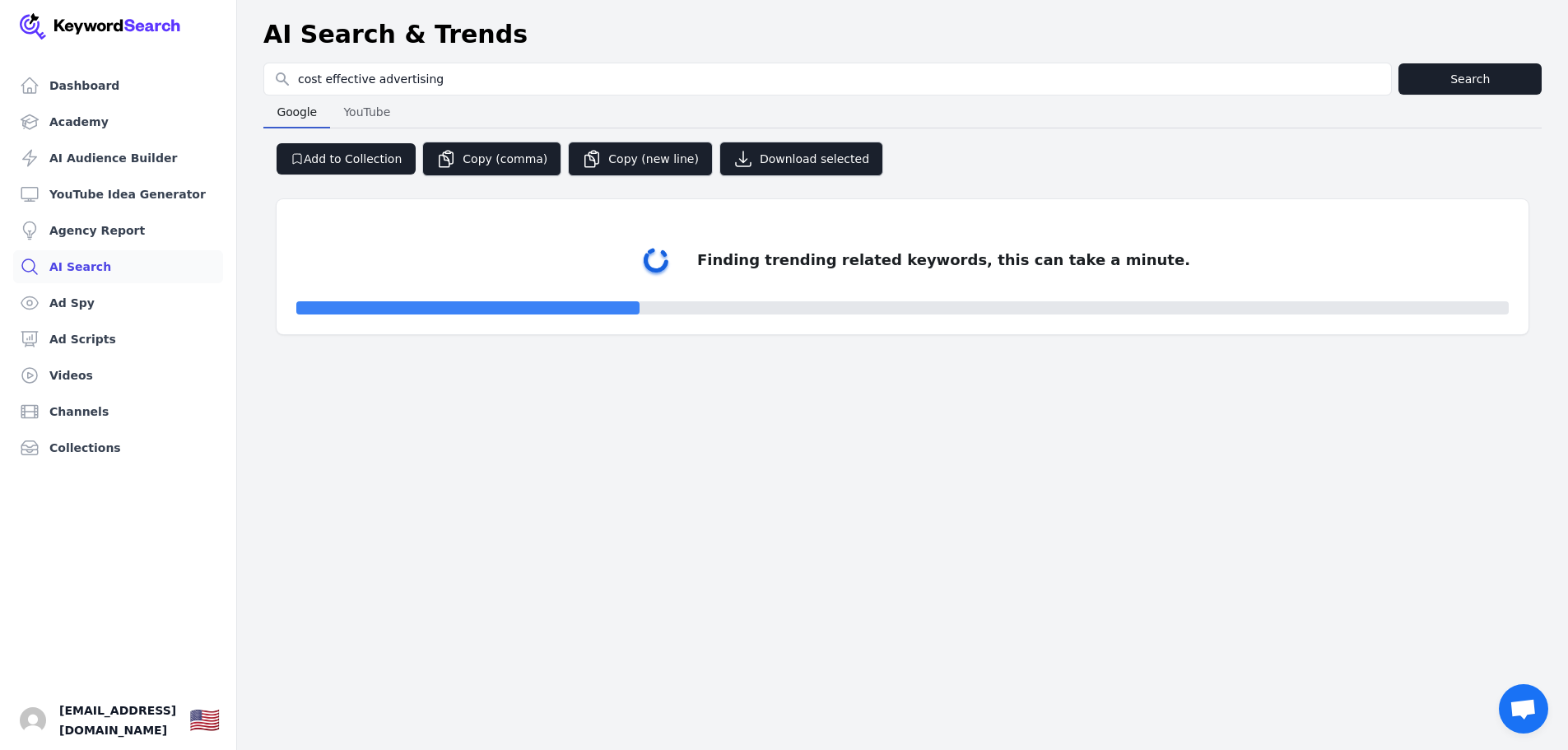
select select "50"
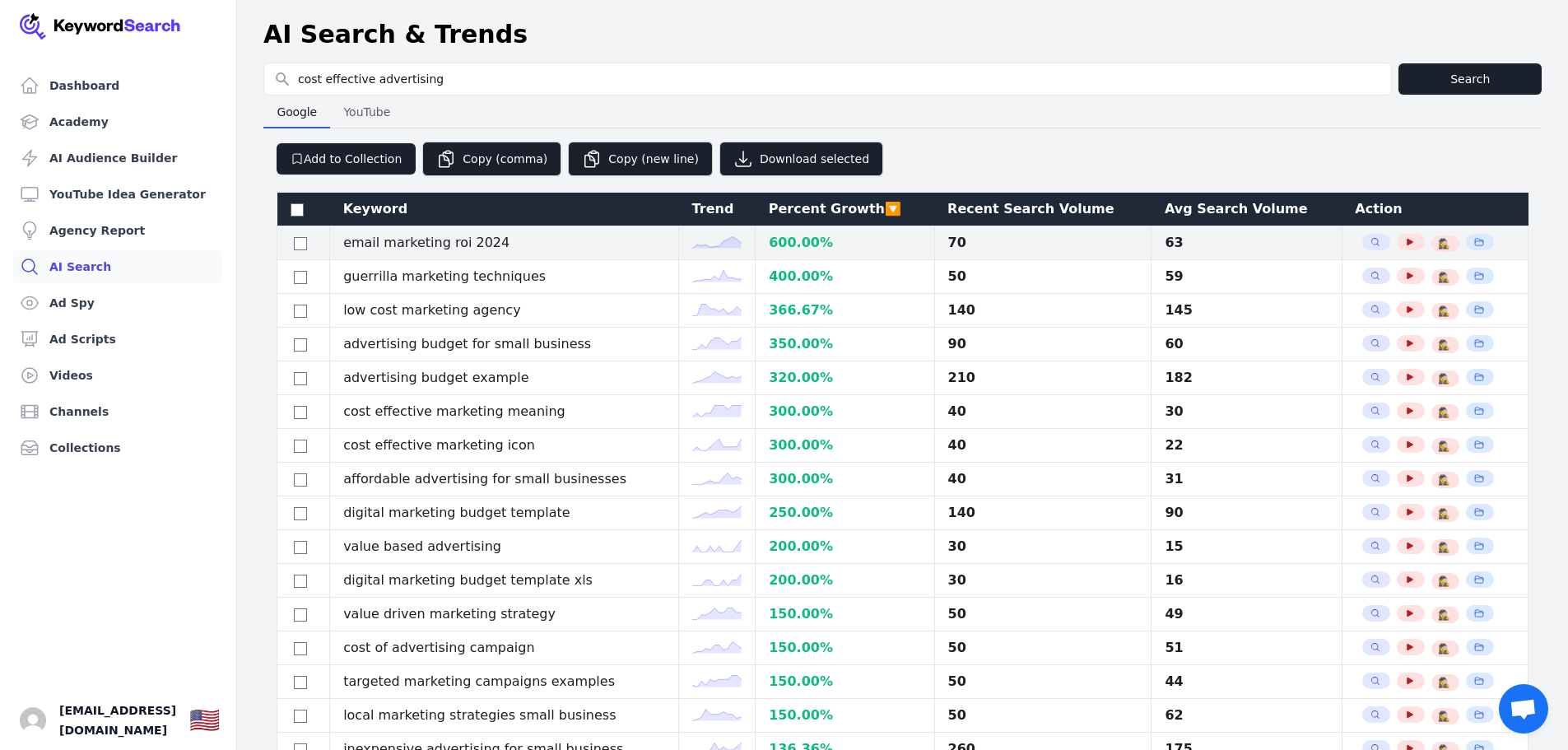
click at [425, 246] on td "email marketing roi 2024" at bounding box center [504, 243] width 349 height 34
copy tr "email marketing roi 2024"
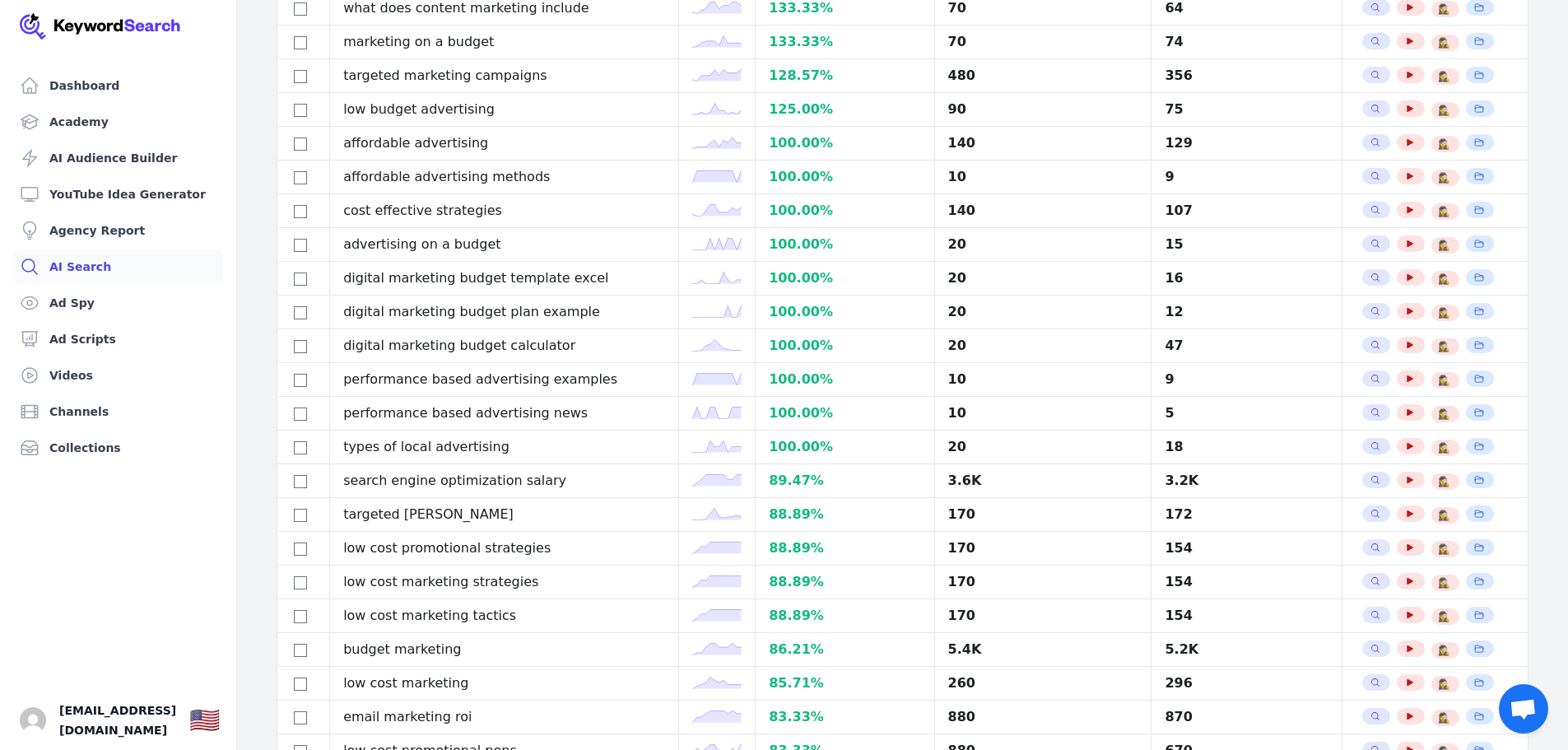
scroll to position [906, 0]
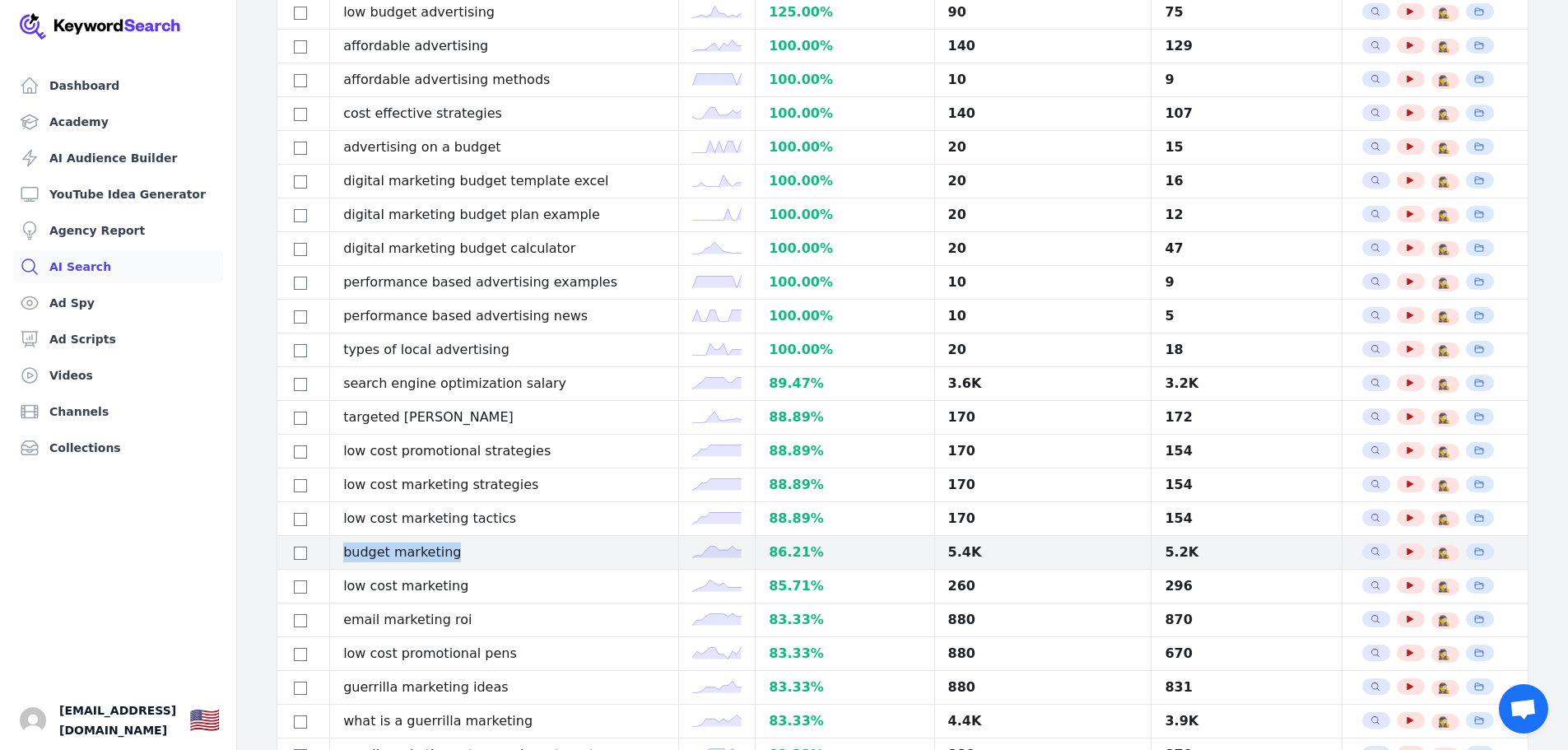
drag, startPoint x: 448, startPoint y: 545, endPoint x: 345, endPoint y: 553, distance: 103.3
click at [345, 553] on td "budget marketing" at bounding box center [504, 553] width 349 height 34
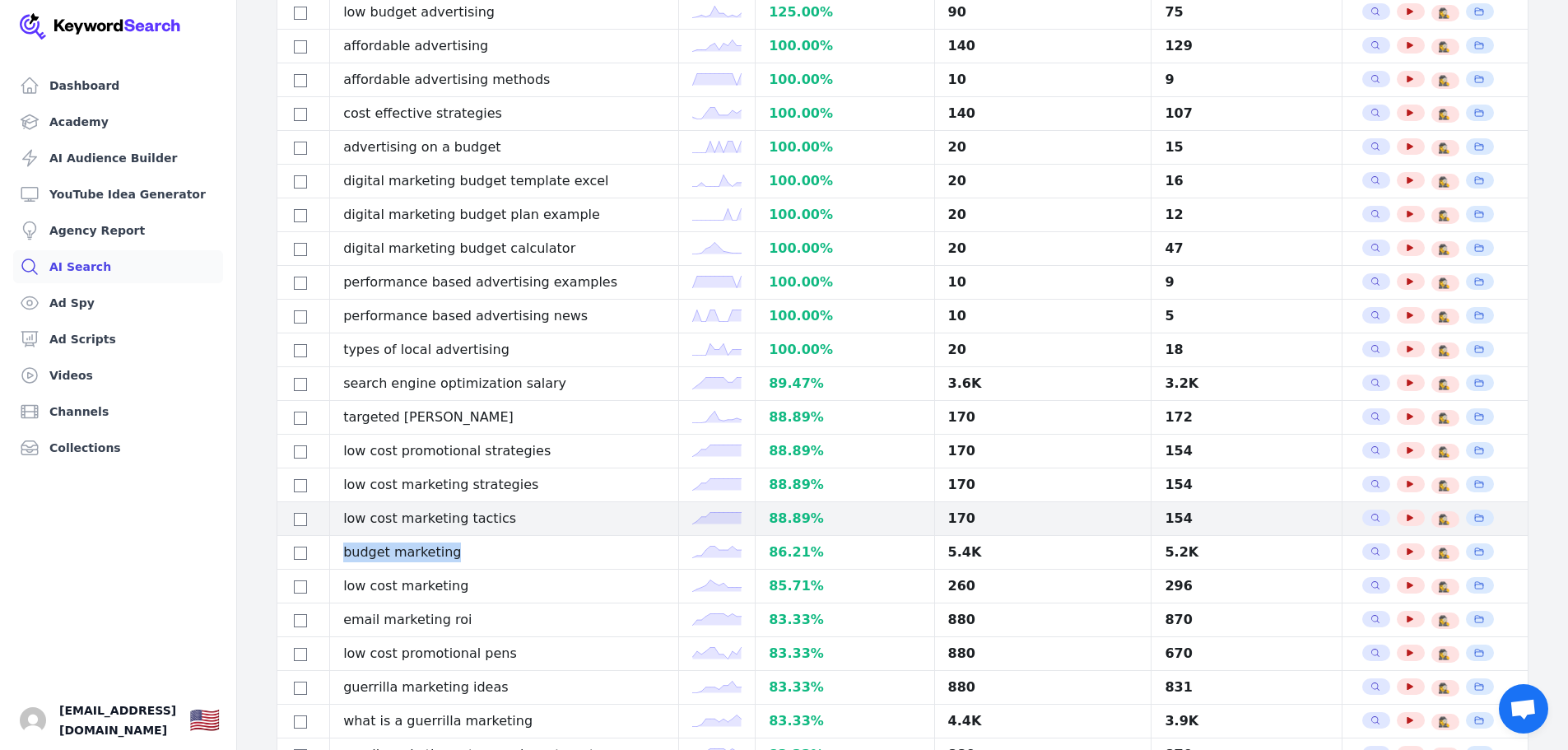
copy td "budget marketing"
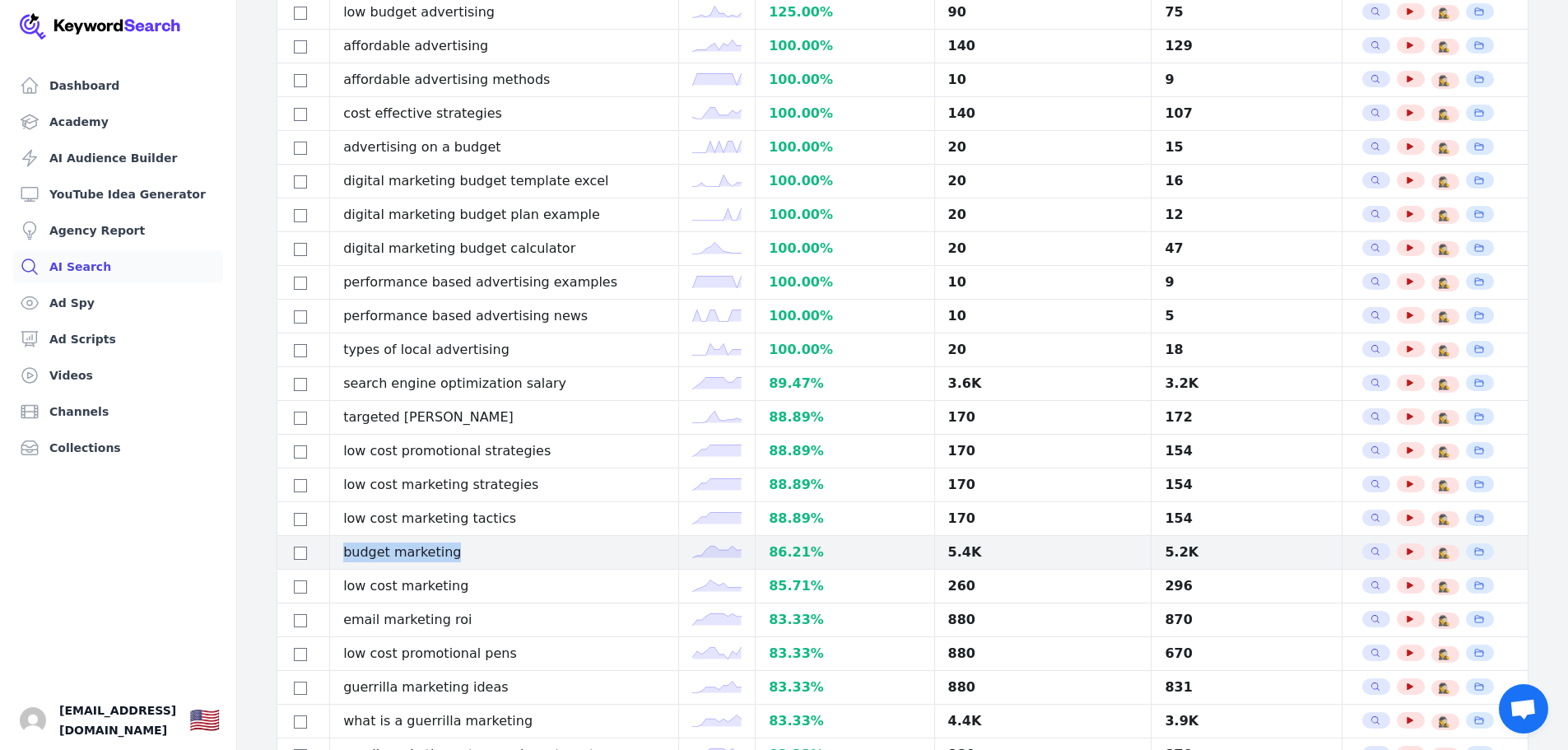
copy td "budget marketing"
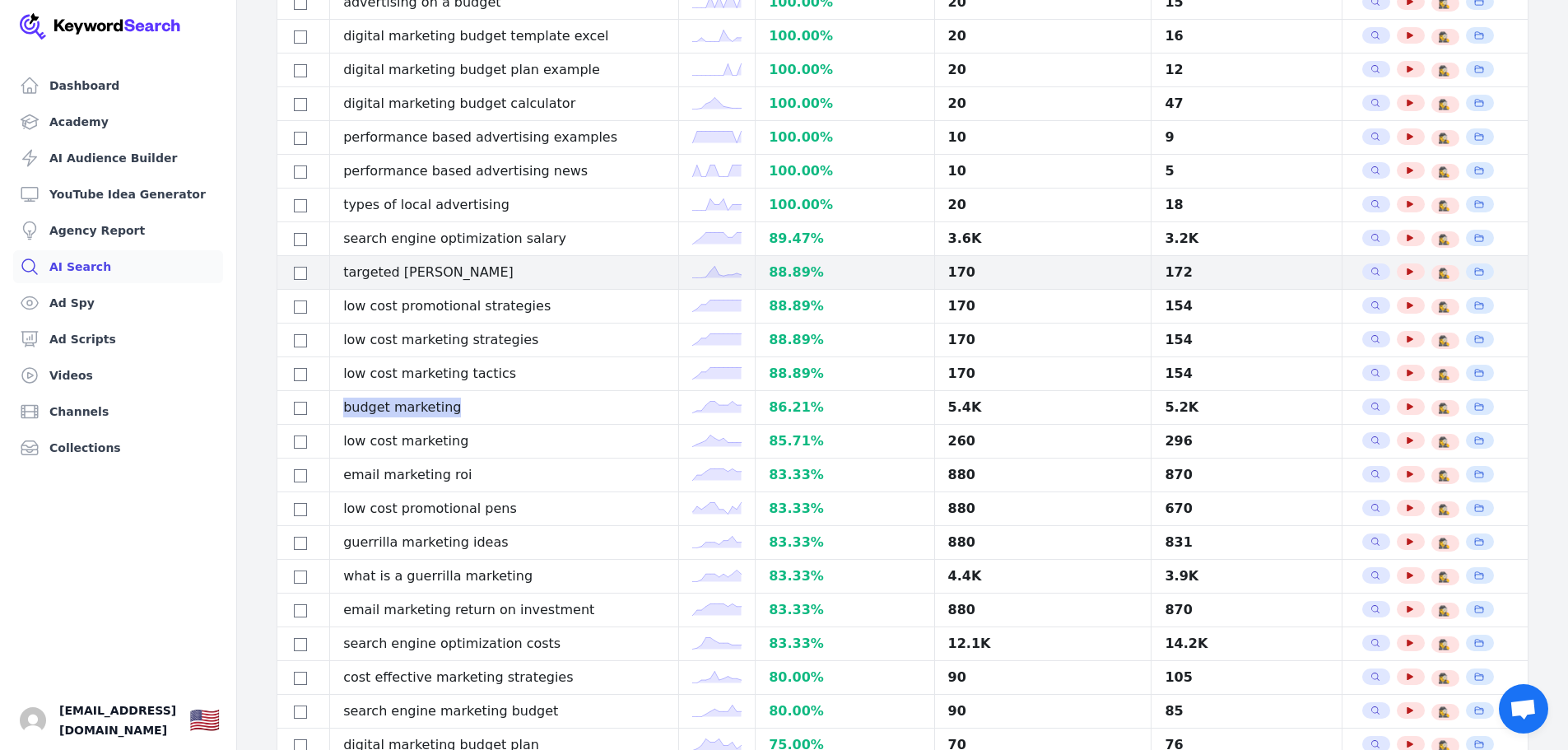
scroll to position [988, 0]
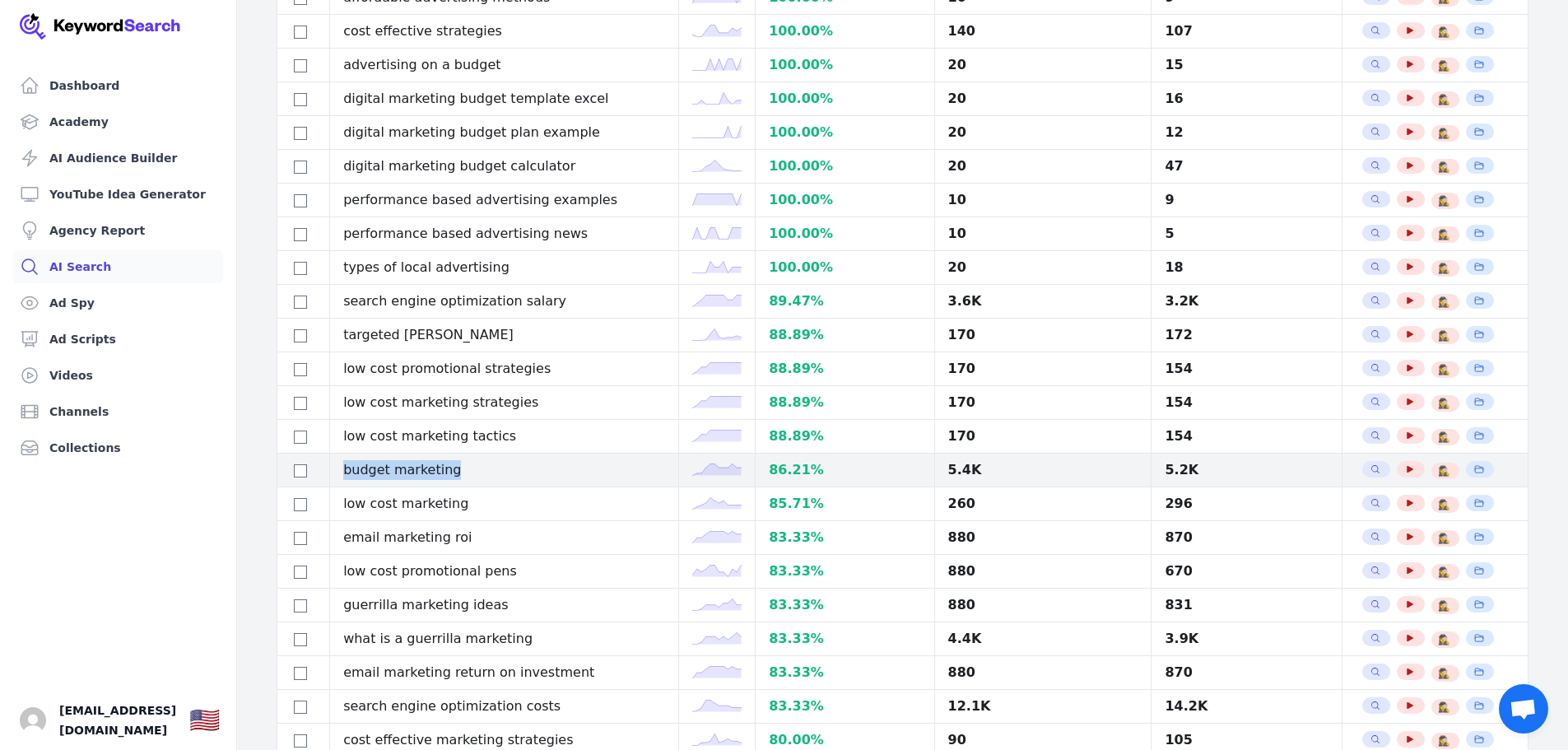
click at [506, 469] on td "budget marketing" at bounding box center [504, 470] width 349 height 34
click at [1473, 472] on icon "button" at bounding box center [1478, 470] width 10 height 10
click at [294, 468] on input "checkbox" at bounding box center [300, 471] width 13 height 13
checkbox input "true"
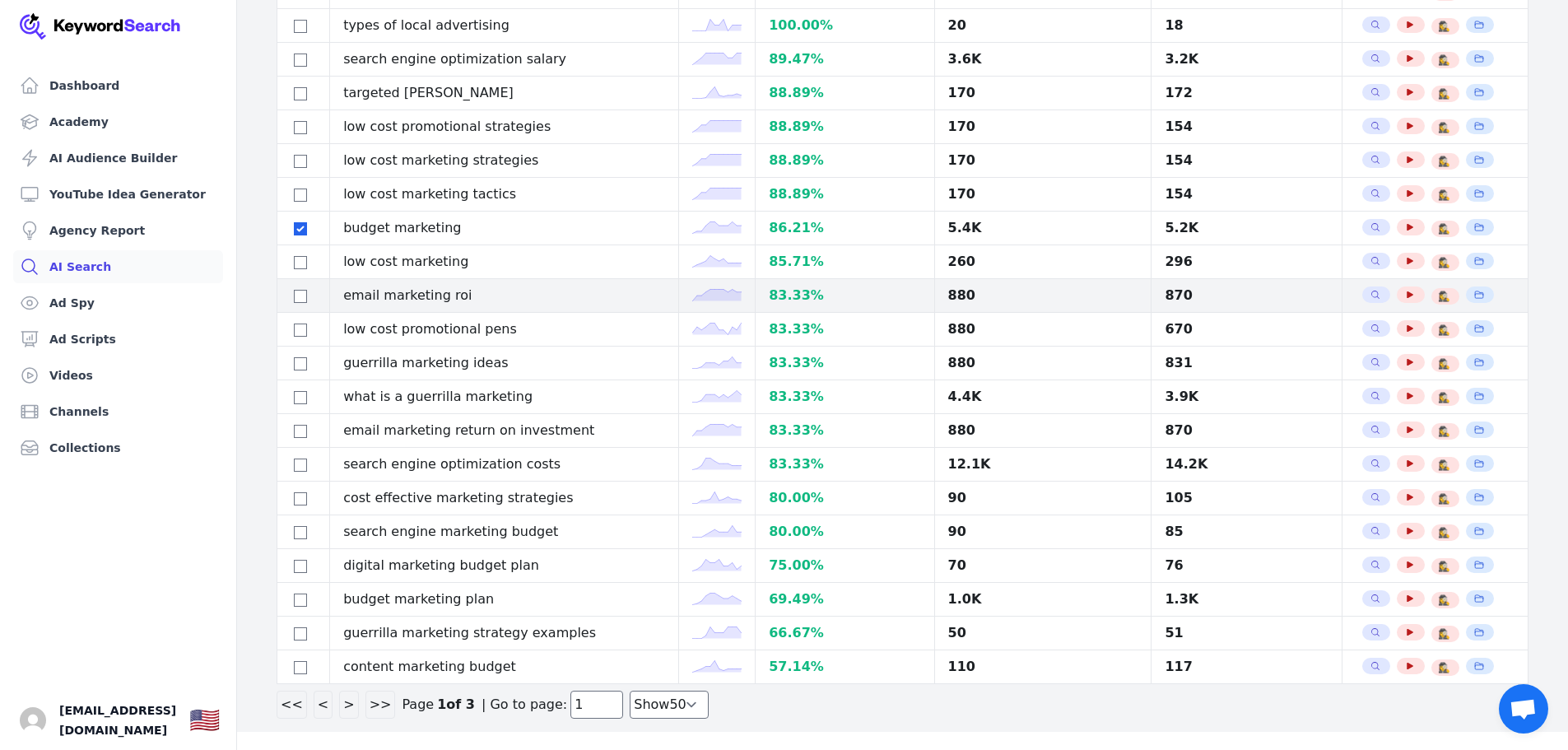
scroll to position [1232, 0]
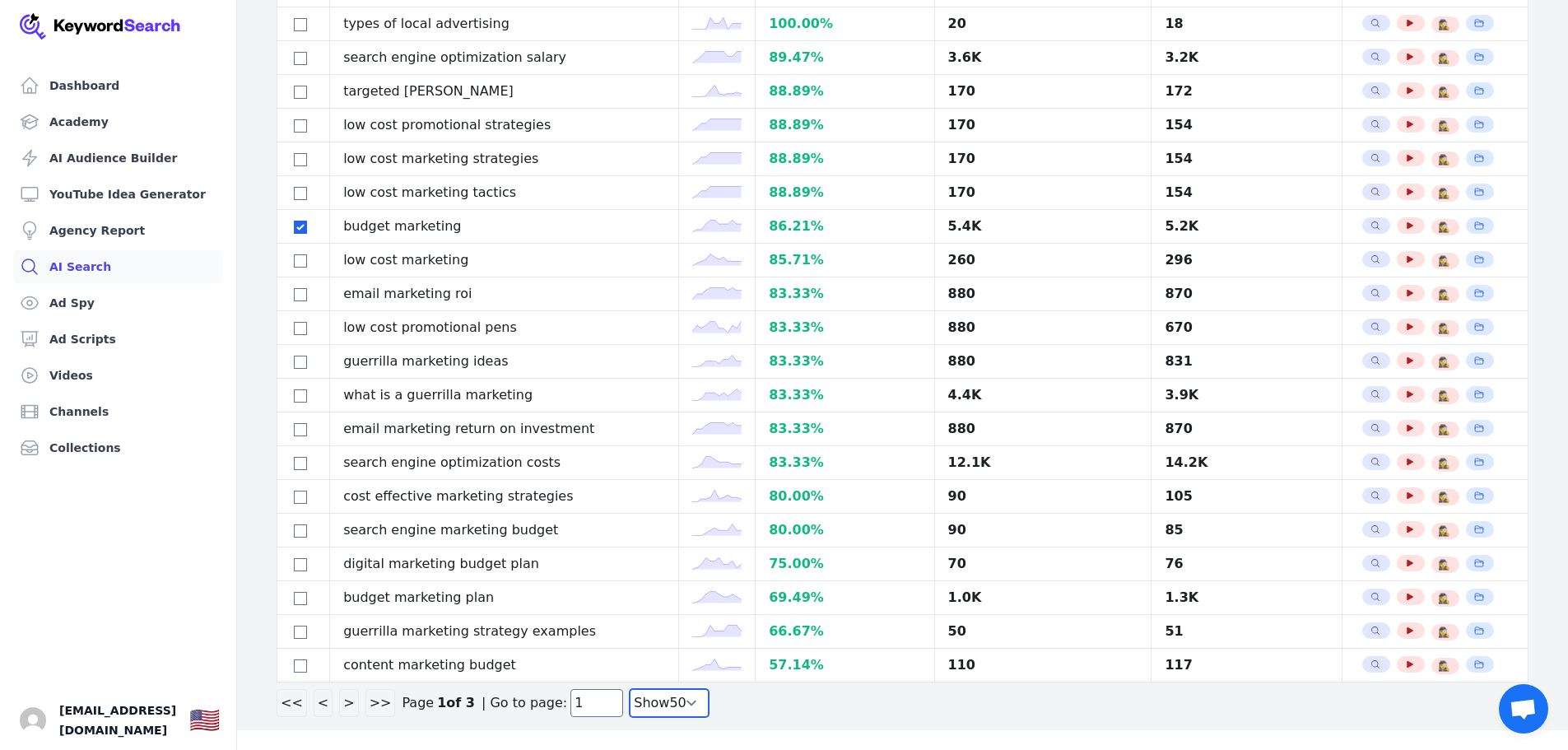
click at [666, 701] on select "Show 30 Show 40 Show 50 Show 100" at bounding box center [668, 704] width 79 height 28
select select "100"
click at [629, 717] on select "Show 30 Show 40 Show 50 Show 100" at bounding box center [668, 704] width 79 height 28
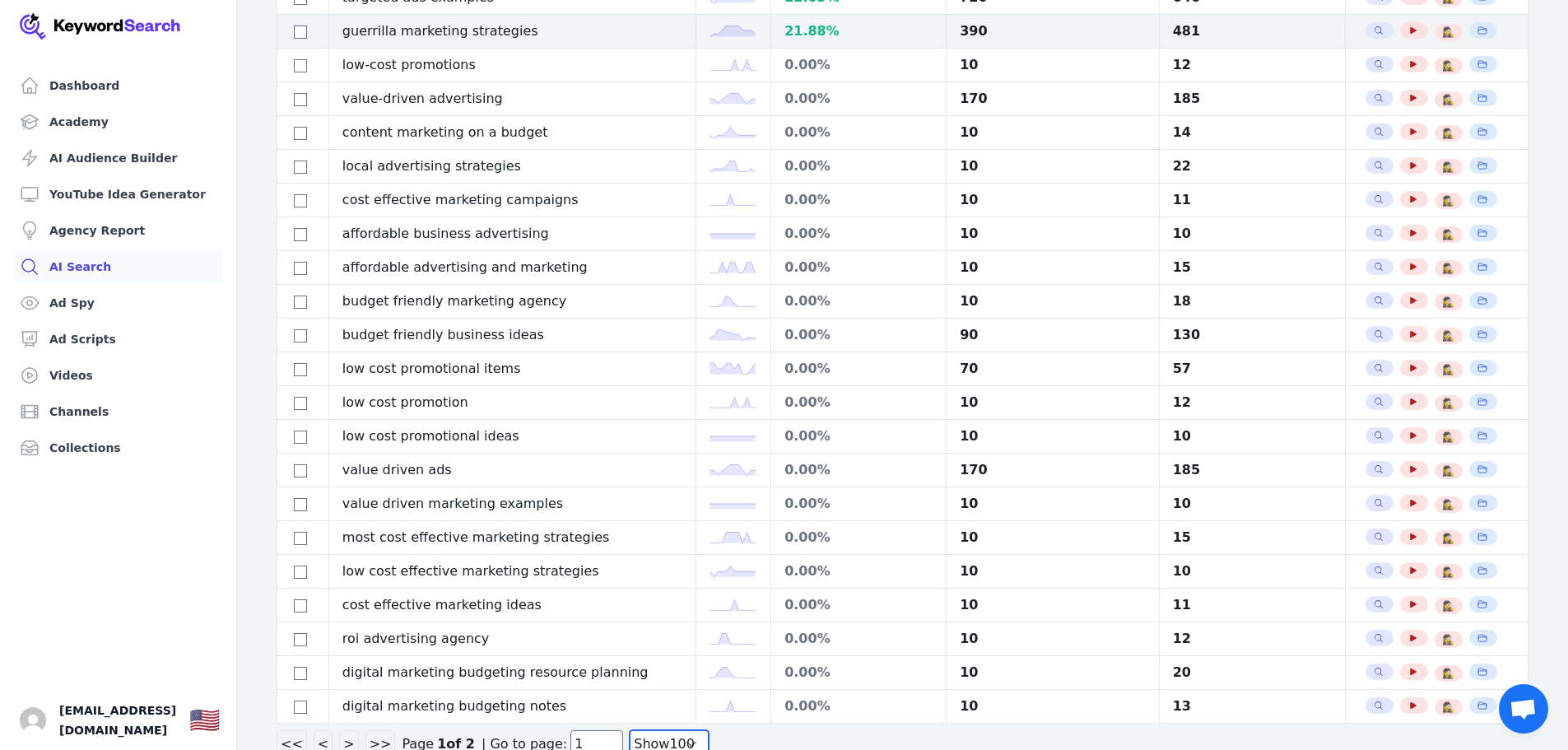
scroll to position [2920, 0]
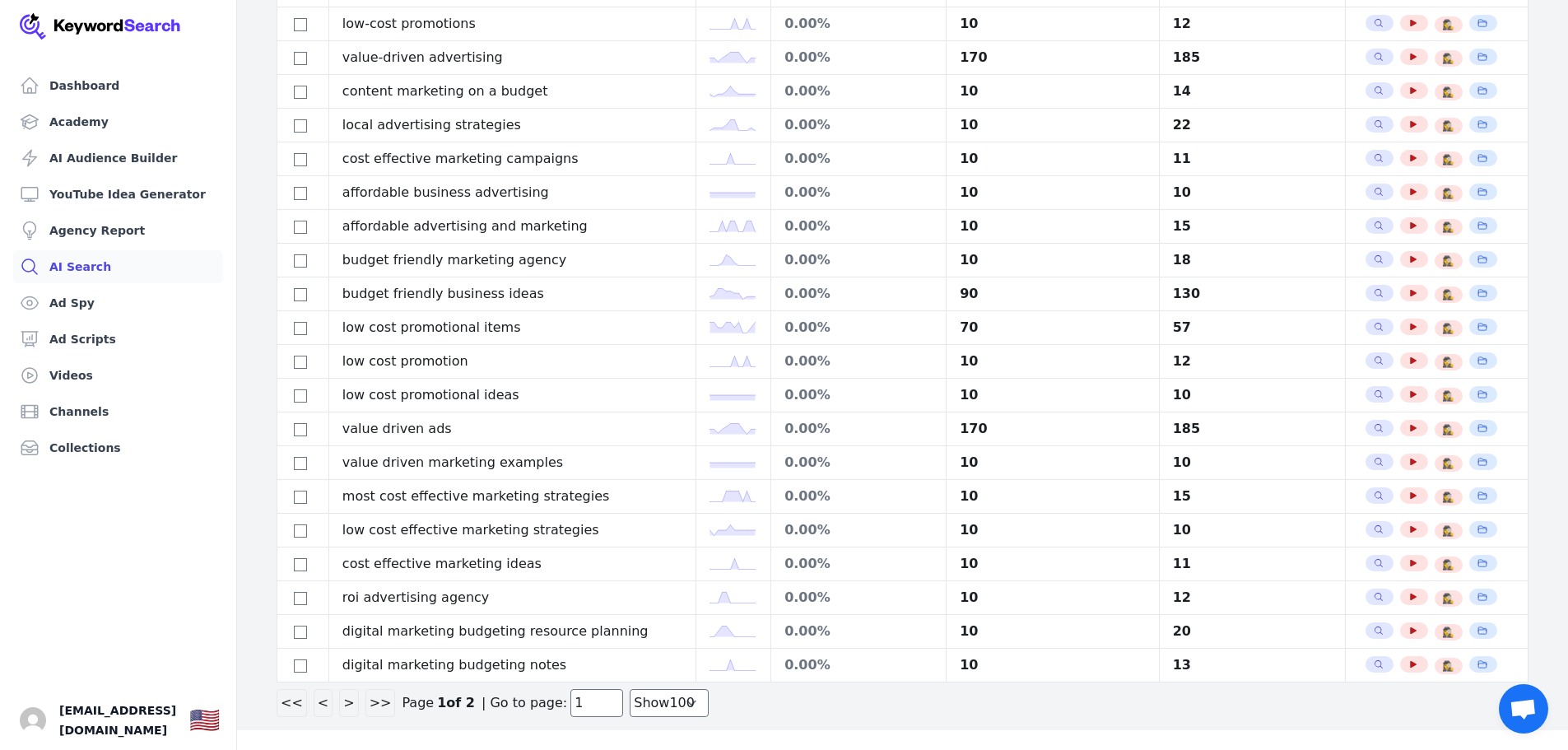
click at [367, 705] on button ">>" at bounding box center [381, 704] width 31 height 28
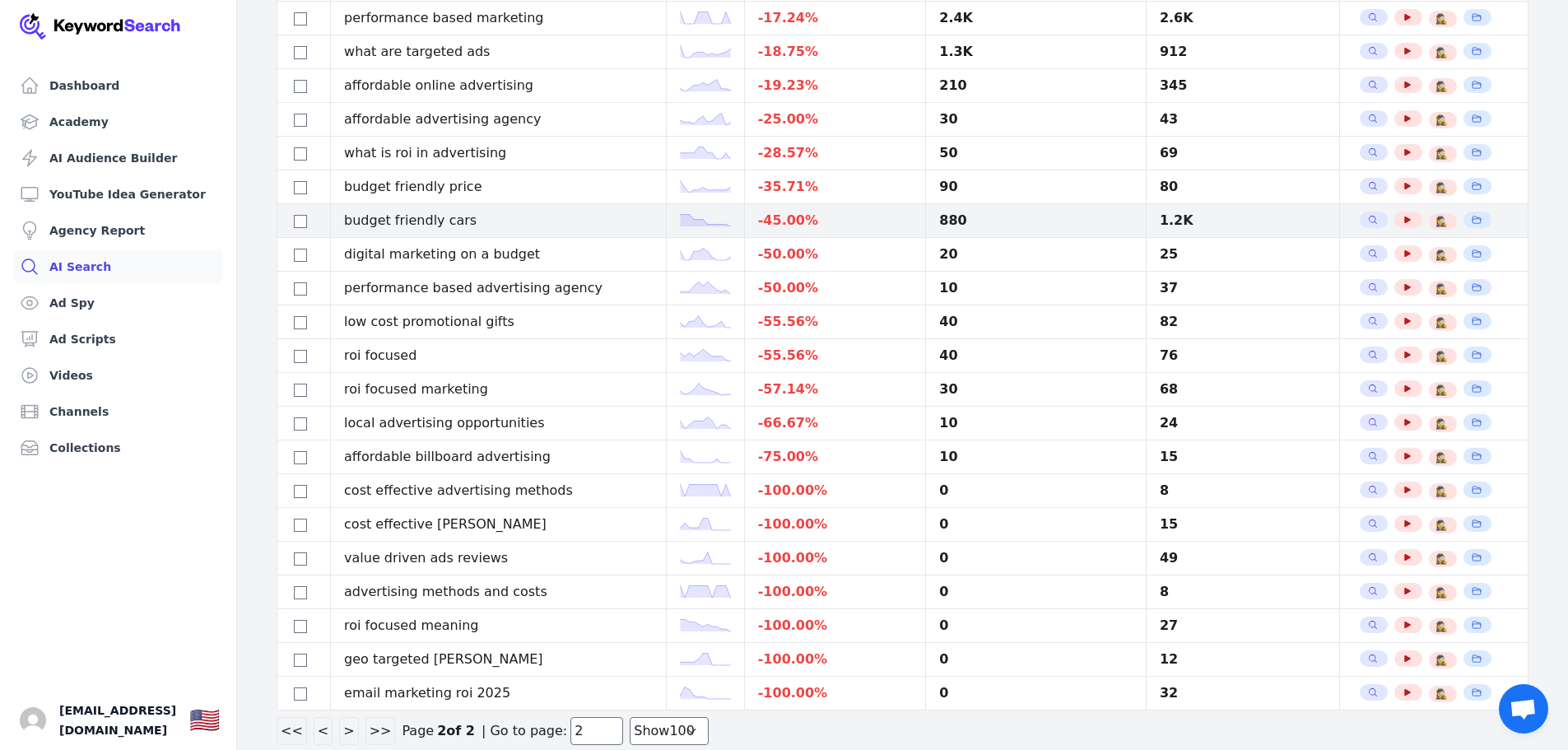
scroll to position [860, 0]
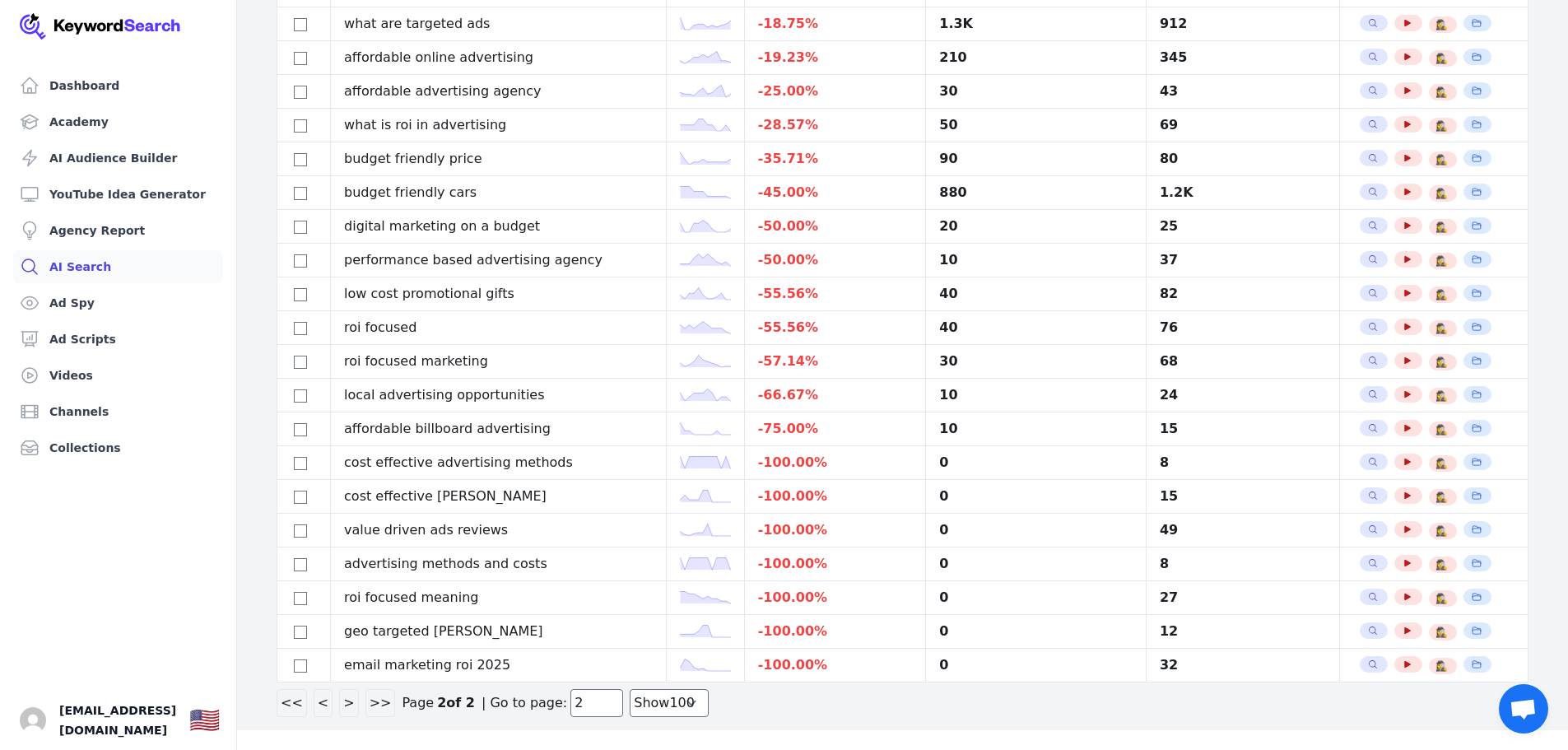
click at [289, 704] on button "<<" at bounding box center [291, 704] width 31 height 28
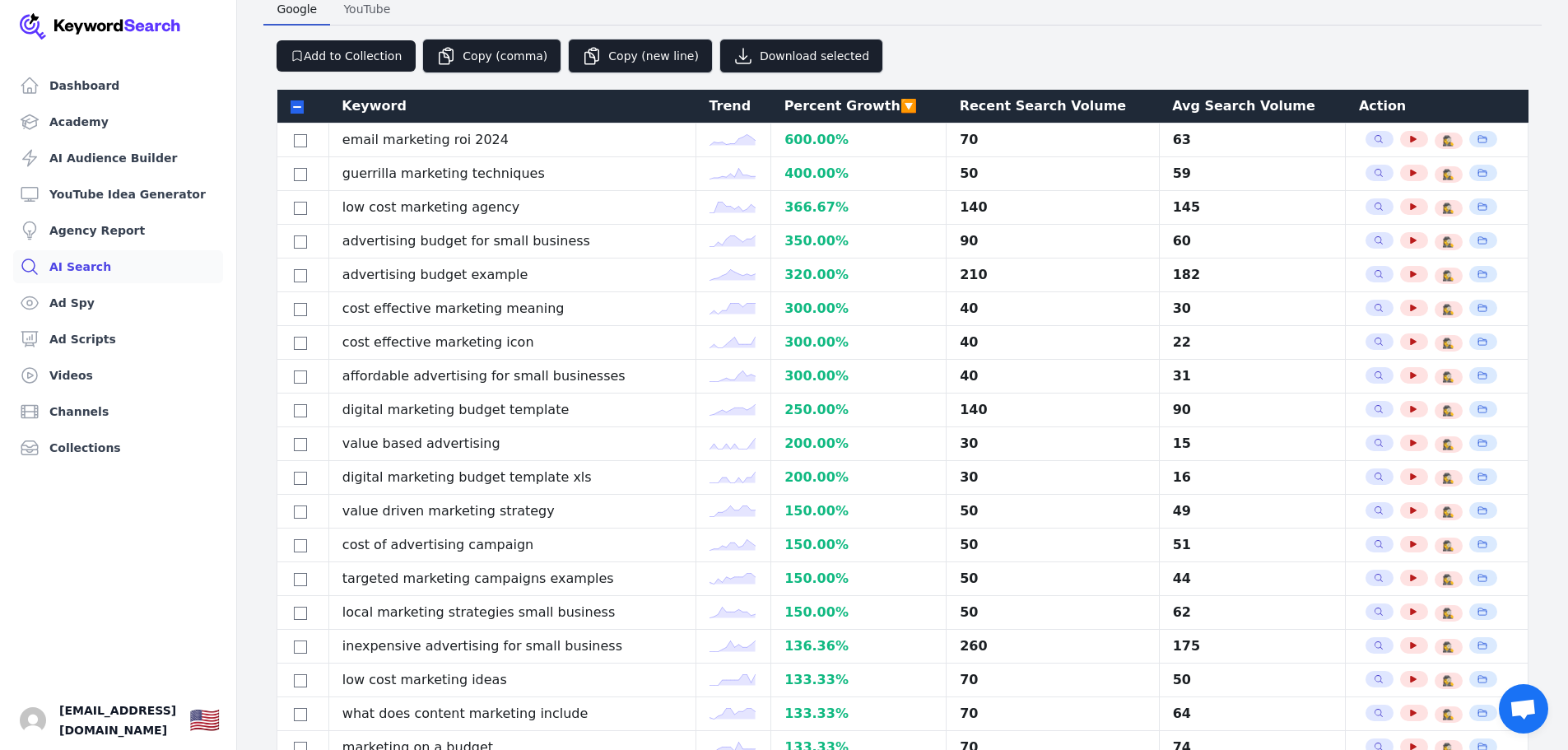
scroll to position [0, 0]
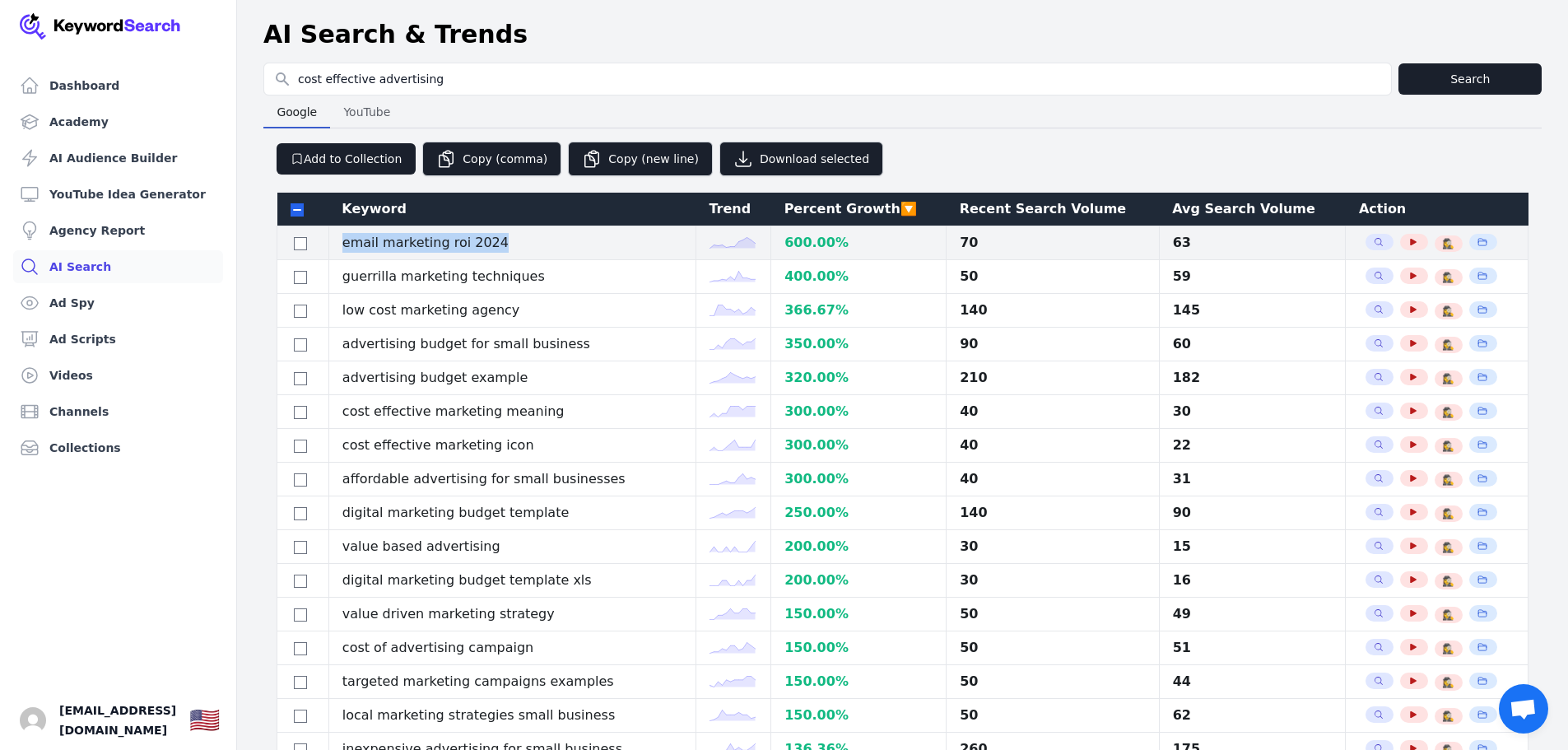
drag, startPoint x: 510, startPoint y: 240, endPoint x: 344, endPoint y: 246, distance: 166.1
click at [344, 246] on td "email marketing roi 2024" at bounding box center [512, 243] width 367 height 34
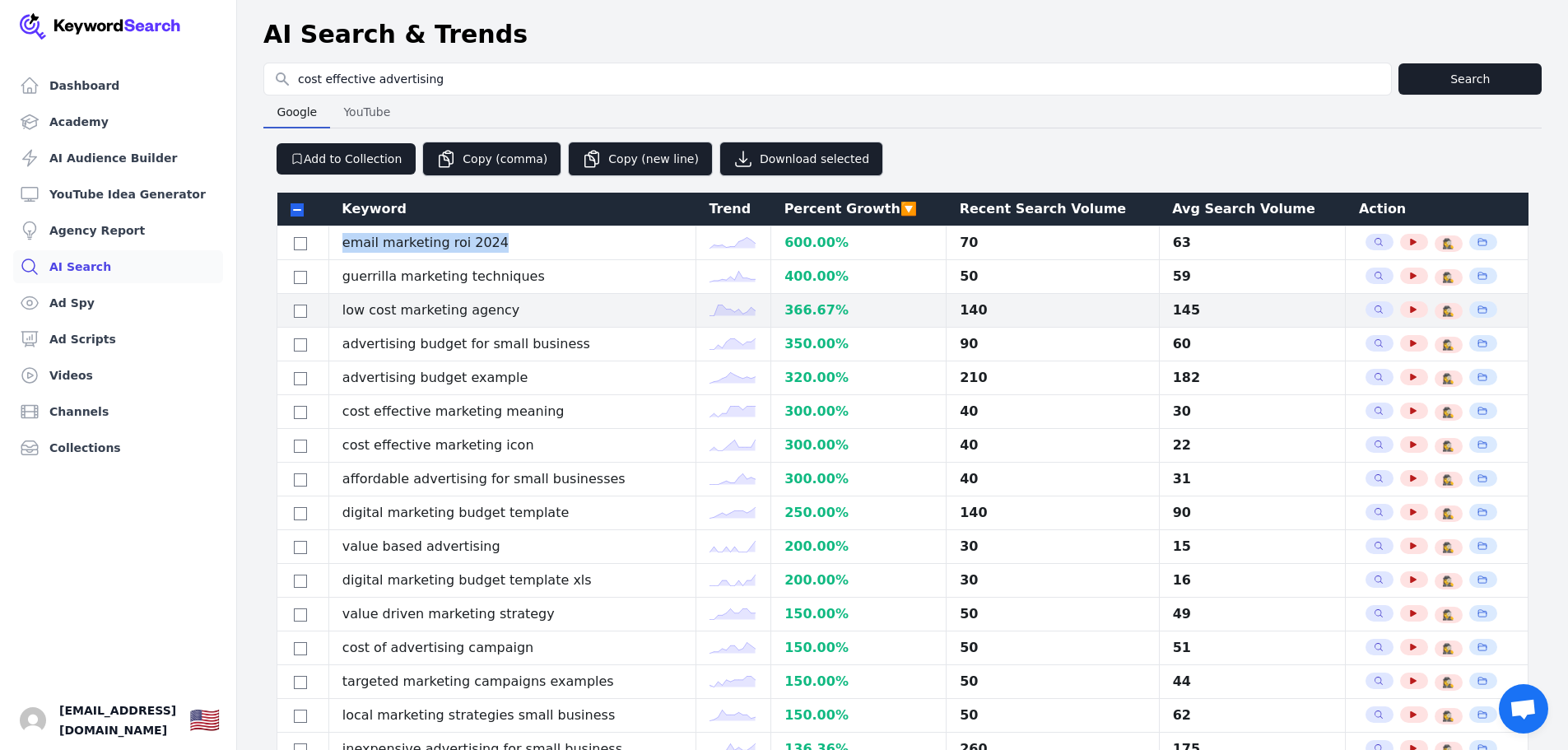
copy td "email marketing roi 2024"
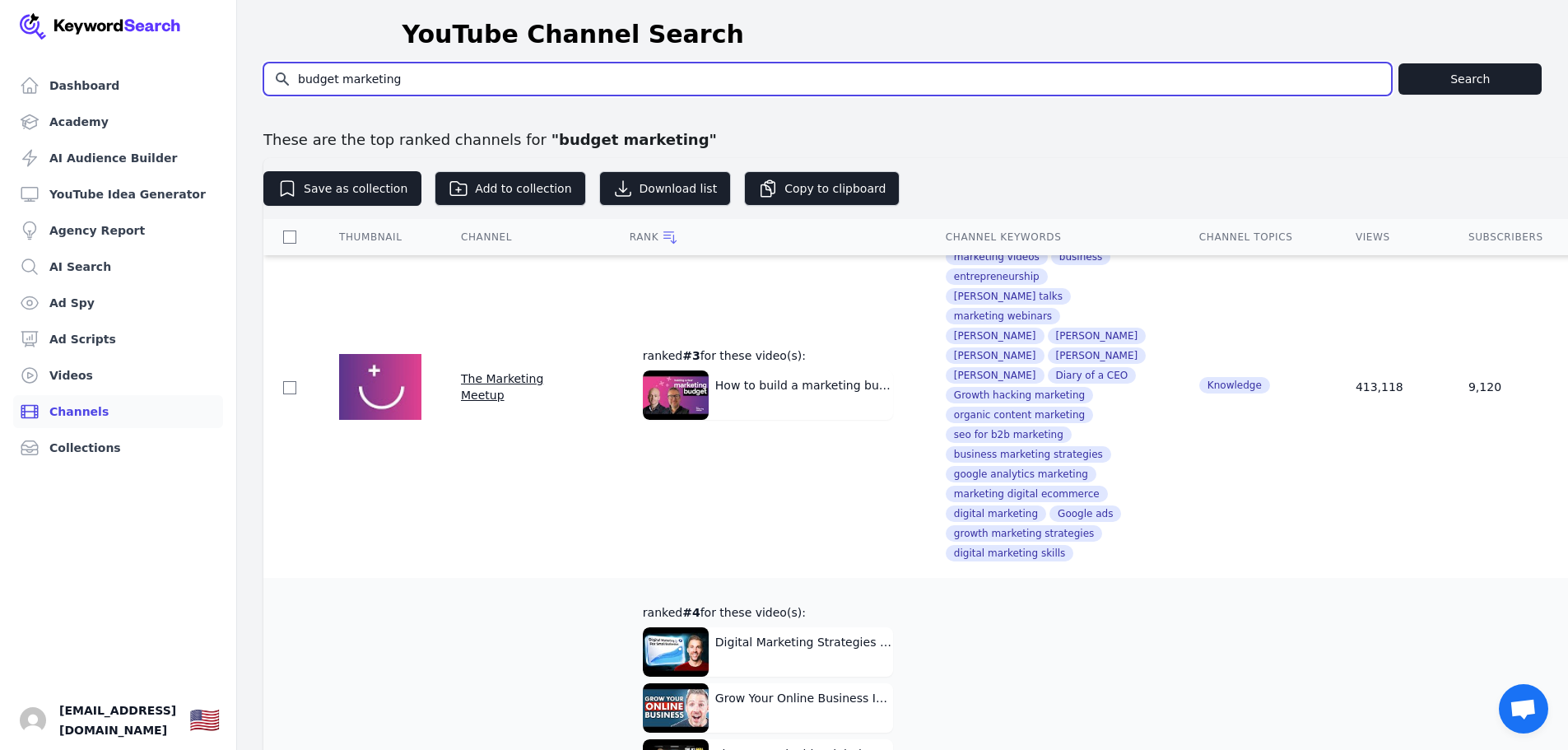
scroll to position [2552, 0]
